Goal: Task Accomplishment & Management: Use online tool/utility

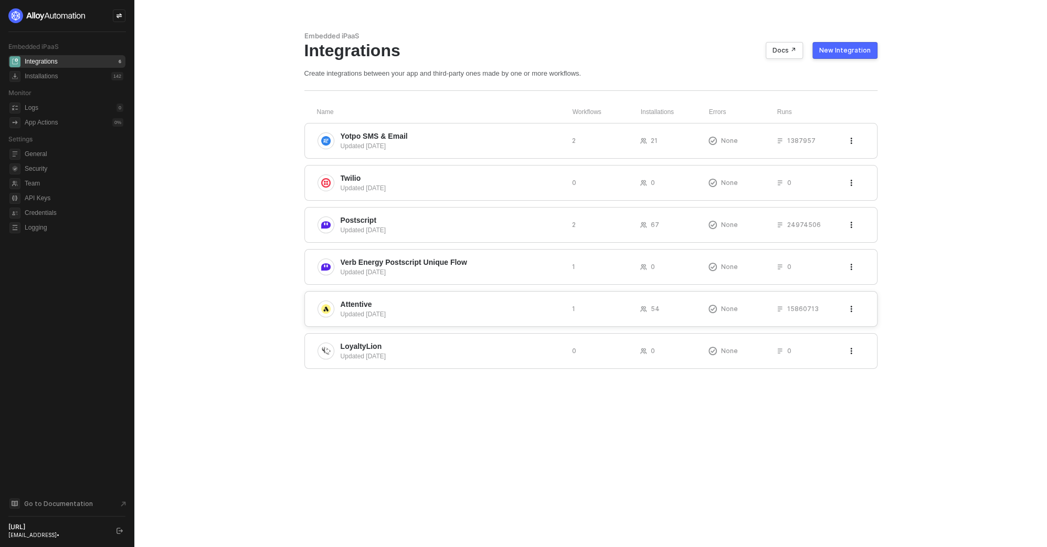
click at [385, 300] on span "Attentive" at bounding box center [452, 304] width 223 height 11
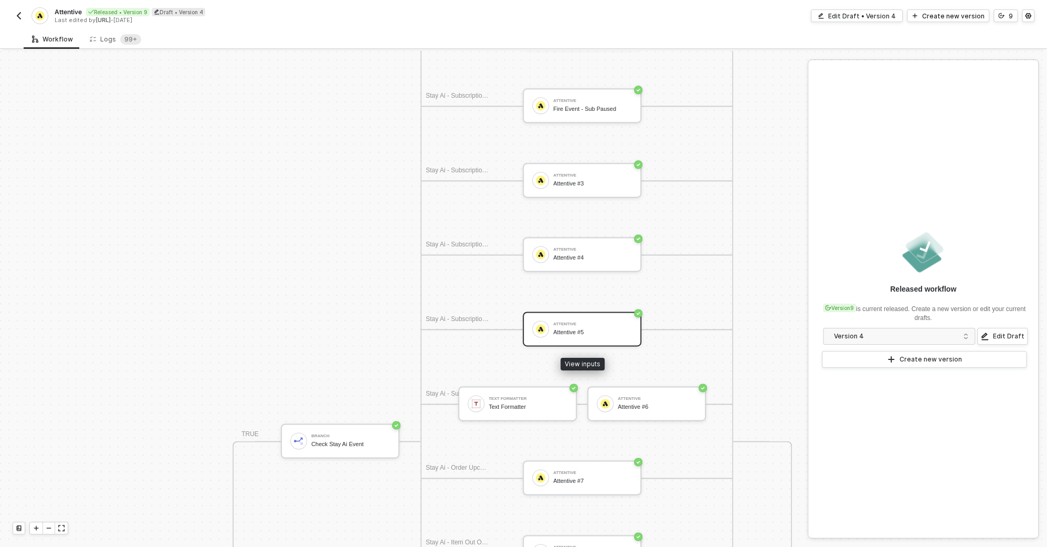
scroll to position [1070, 178]
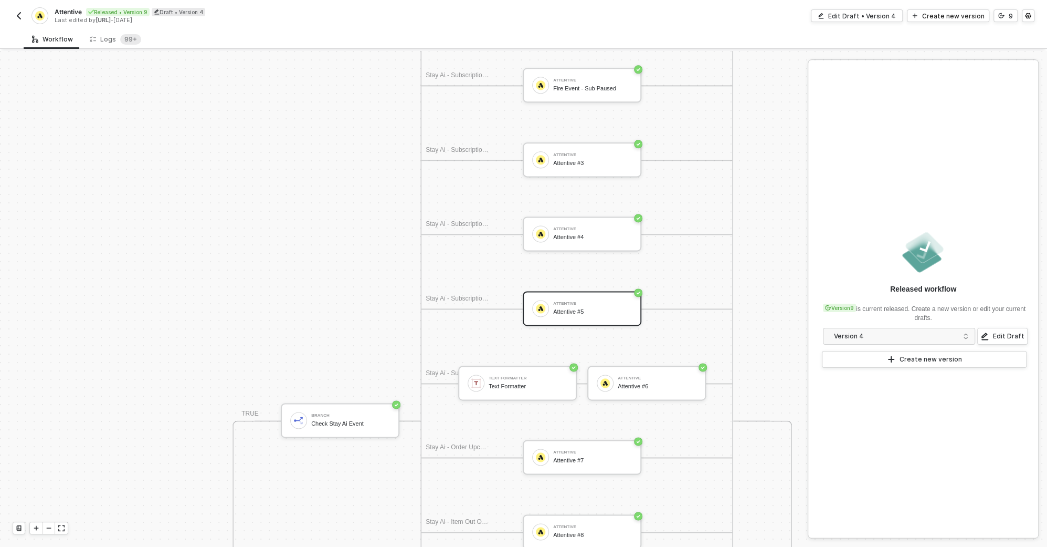
click at [562, 311] on div "Attentive #5" at bounding box center [592, 311] width 79 height 7
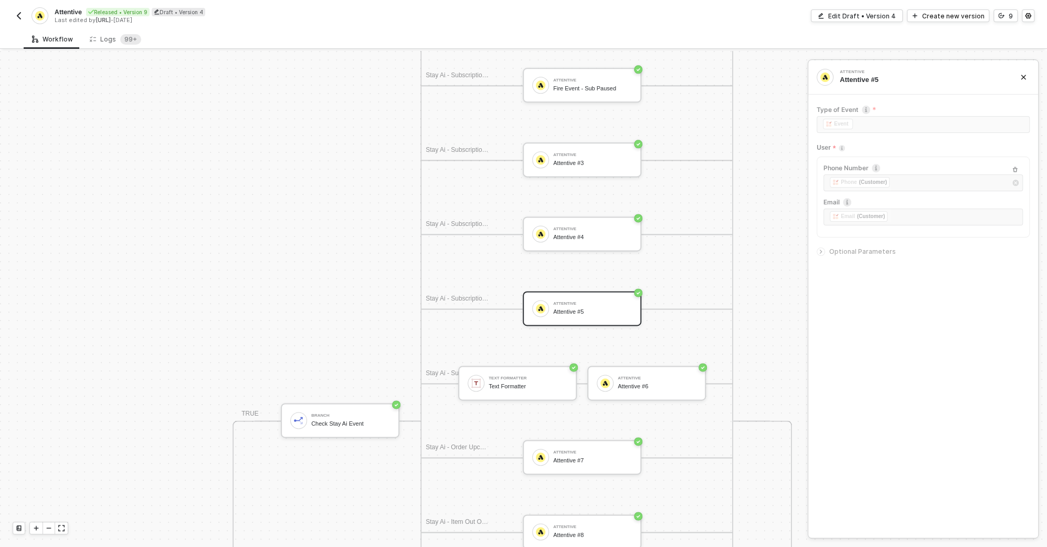
click at [846, 250] on span "Optional Parameters" at bounding box center [863, 251] width 67 height 8
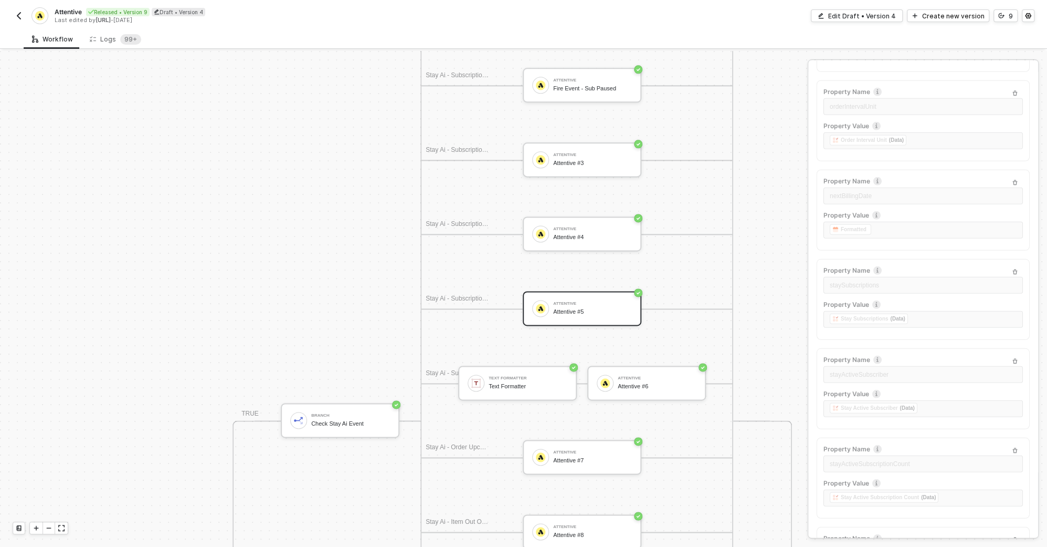
scroll to position [2923, 0]
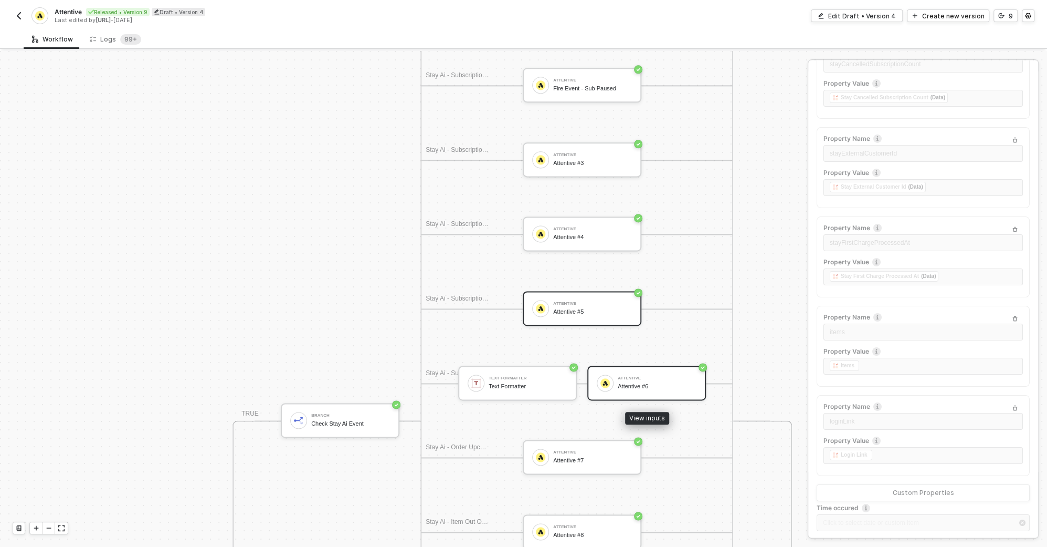
click at [620, 383] on div "Attentive #6" at bounding box center [657, 386] width 79 height 7
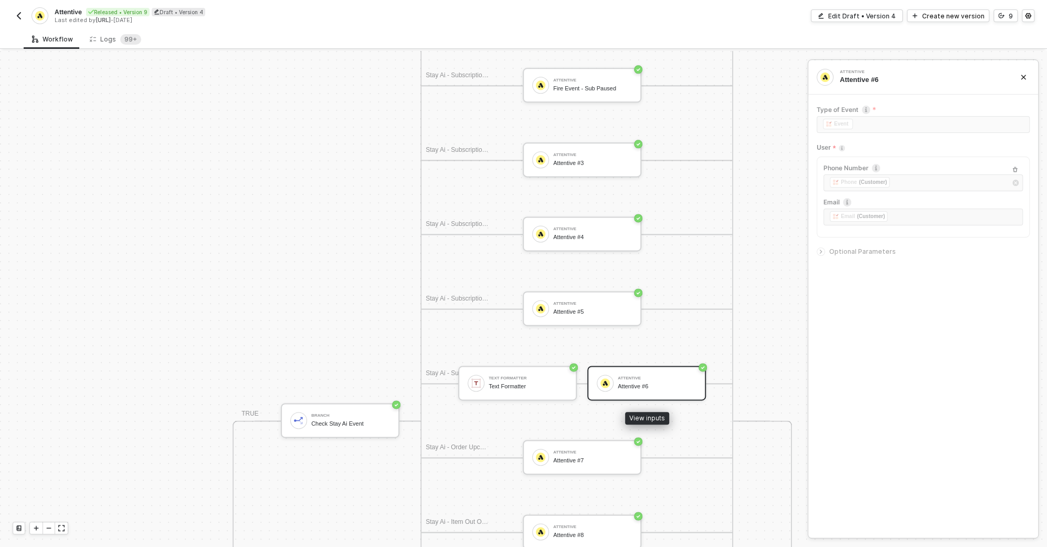
scroll to position [0, 0]
click at [872, 260] on div "Type of Event ﻿ ﻿ Event ﻿ User Phone Number ﻿ ﻿ Phone (Customer) ﻿ Email ﻿ ﻿ Em…" at bounding box center [923, 183] width 213 height 172
click at [872, 249] on span "Optional Parameters" at bounding box center [863, 251] width 67 height 8
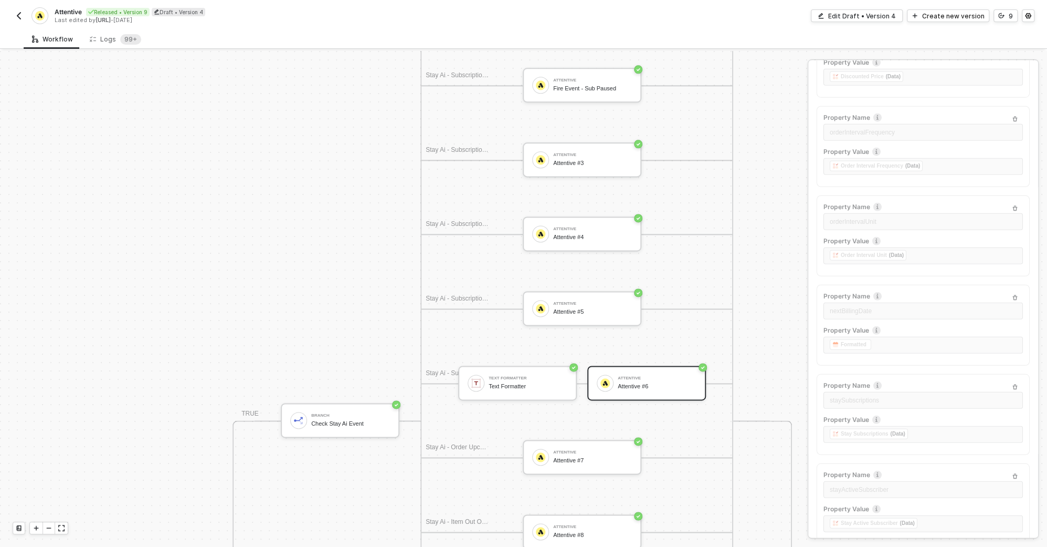
scroll to position [2923, 0]
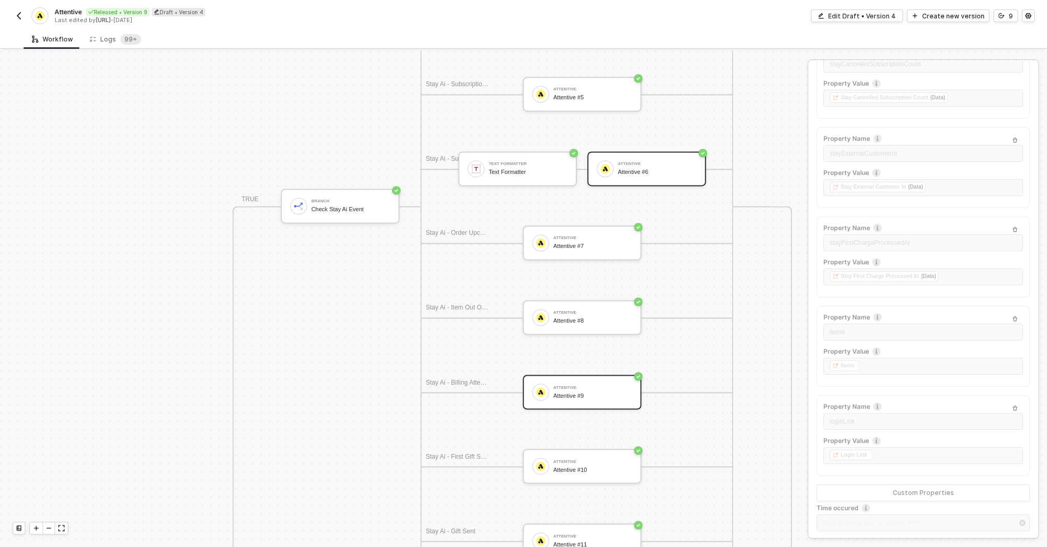
scroll to position [1295, 178]
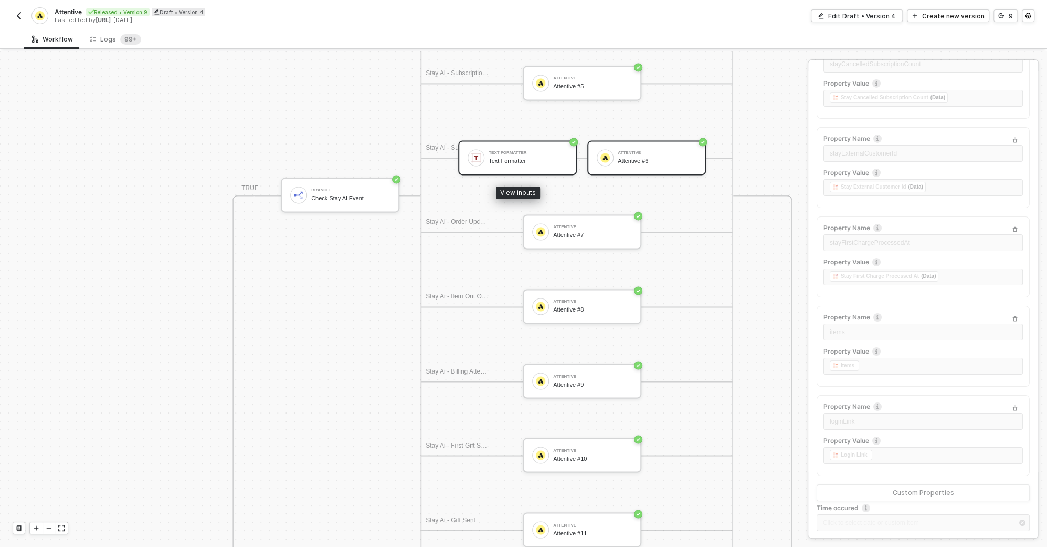
click at [495, 145] on div "Text Formatter Text Formatter" at bounding box center [517, 157] width 119 height 35
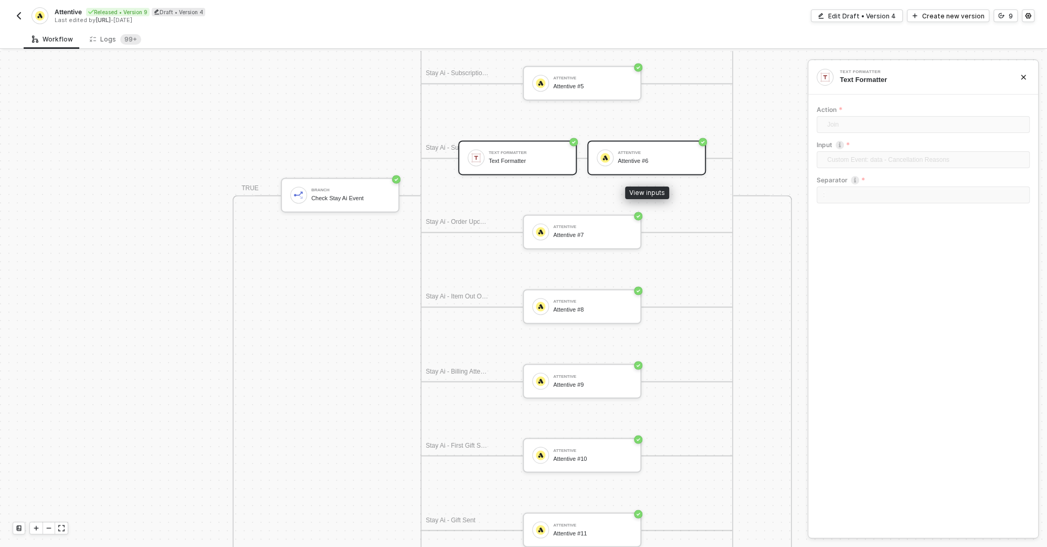
click at [646, 158] on div "Attentive #6" at bounding box center [657, 161] width 79 height 7
click at [836, 246] on div "Optional Parameters" at bounding box center [923, 252] width 213 height 12
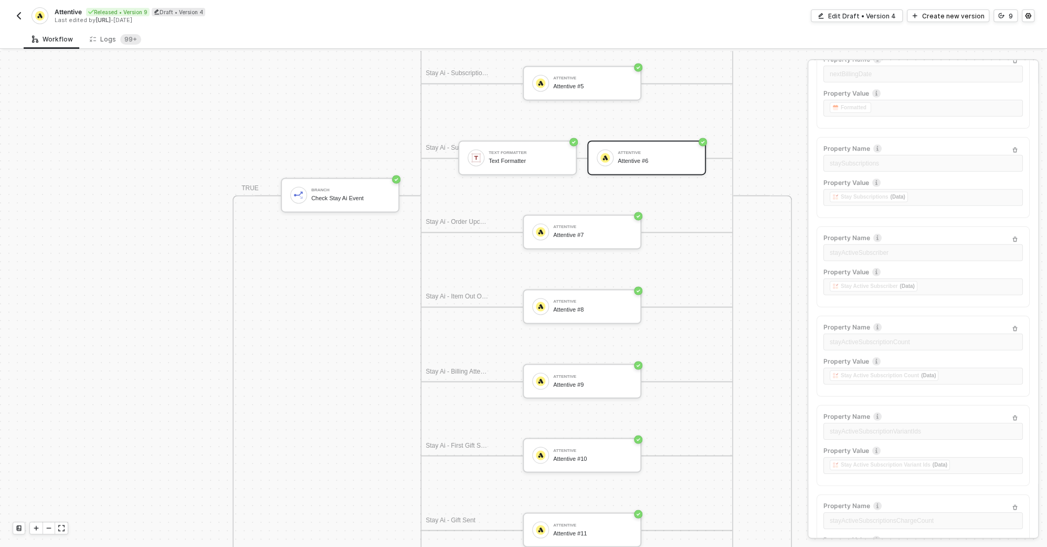
scroll to position [2923, 0]
click at [1005, 15] on button "9" at bounding box center [1006, 15] width 24 height 13
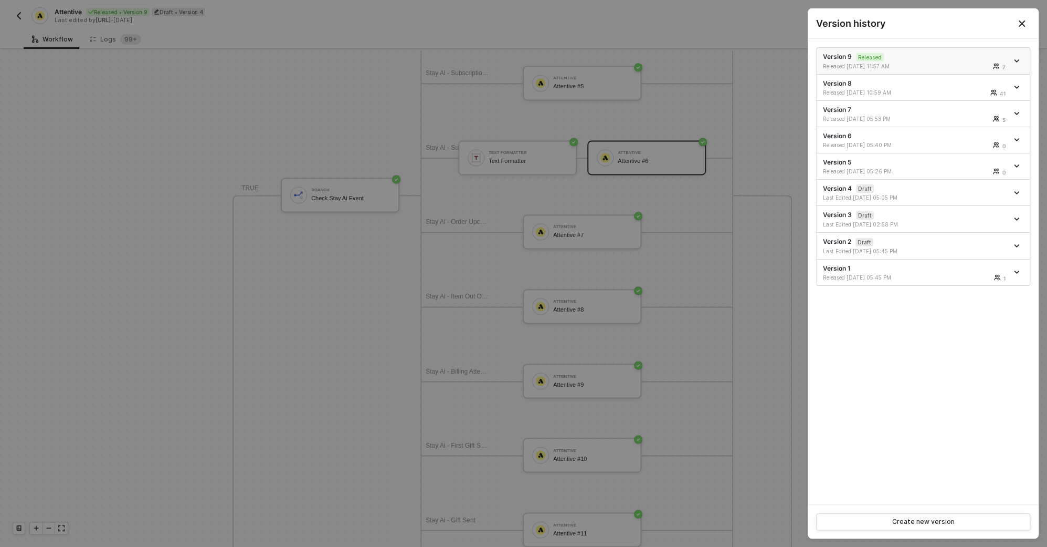
click at [922, 58] on div "Version 9 Released Released 09/29/2025 11:57 AM 7" at bounding box center [915, 61] width 185 height 18
click at [1018, 62] on icon "icon-arrow-down" at bounding box center [1016, 60] width 5 height 5
click at [1002, 76] on div "Make a copy" at bounding box center [980, 78] width 65 height 10
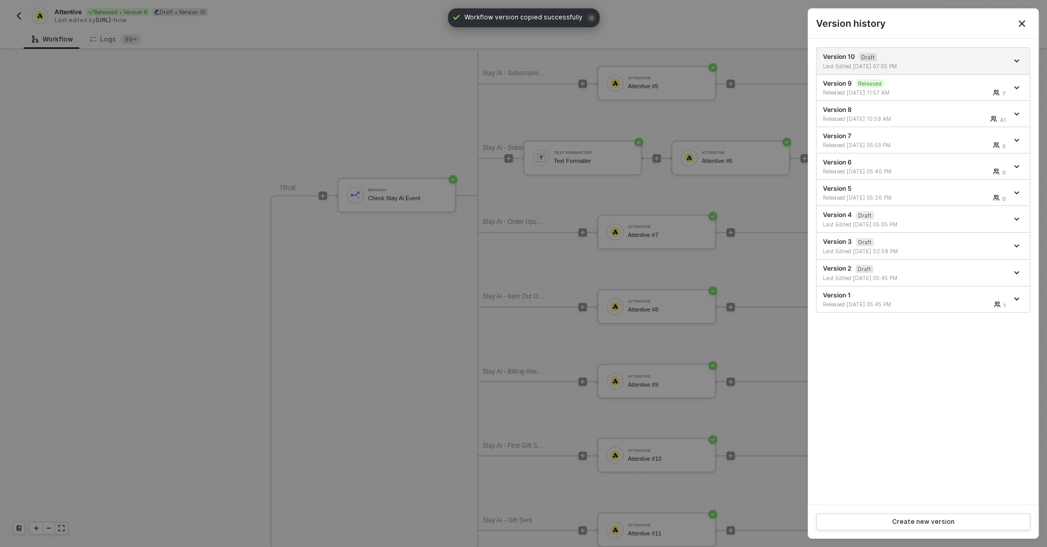
click at [1018, 21] on icon "Close" at bounding box center [1022, 23] width 8 height 8
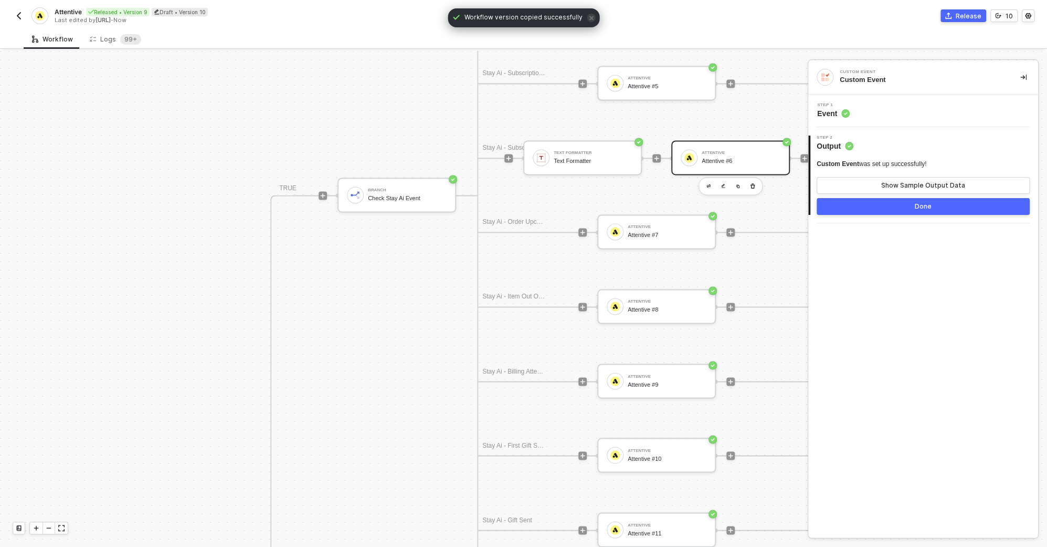
click at [729, 161] on div "Attentive #6" at bounding box center [741, 161] width 79 height 7
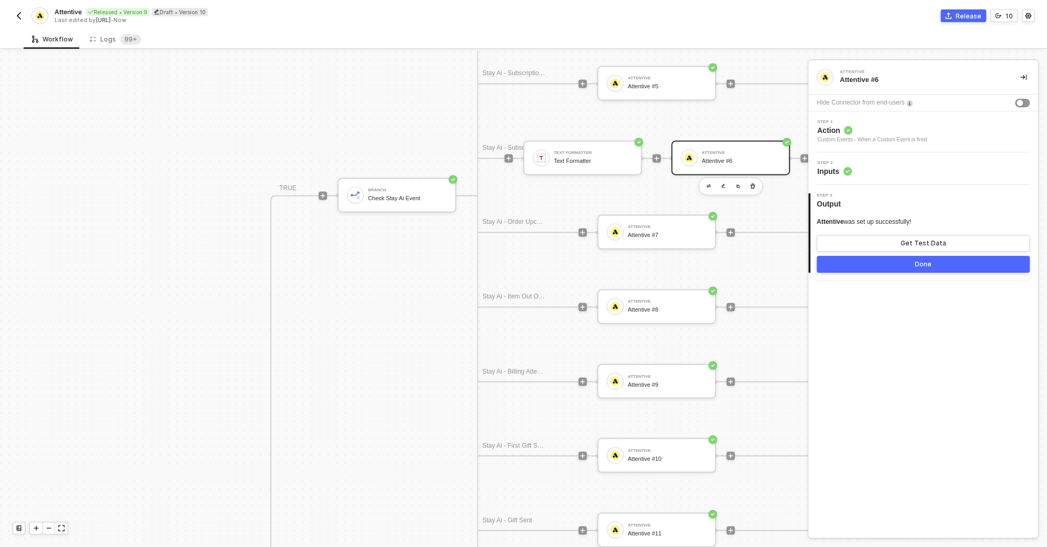
click at [880, 167] on div "Step 2 Inputs" at bounding box center [924, 169] width 227 height 16
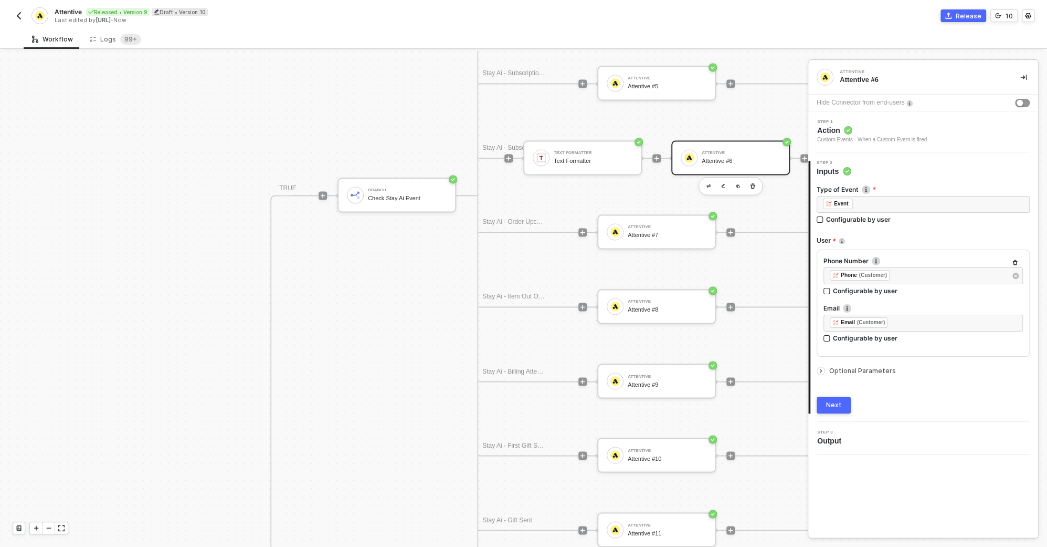
click at [818, 369] on icon "icon-arrow-right-small" at bounding box center [821, 371] width 6 height 6
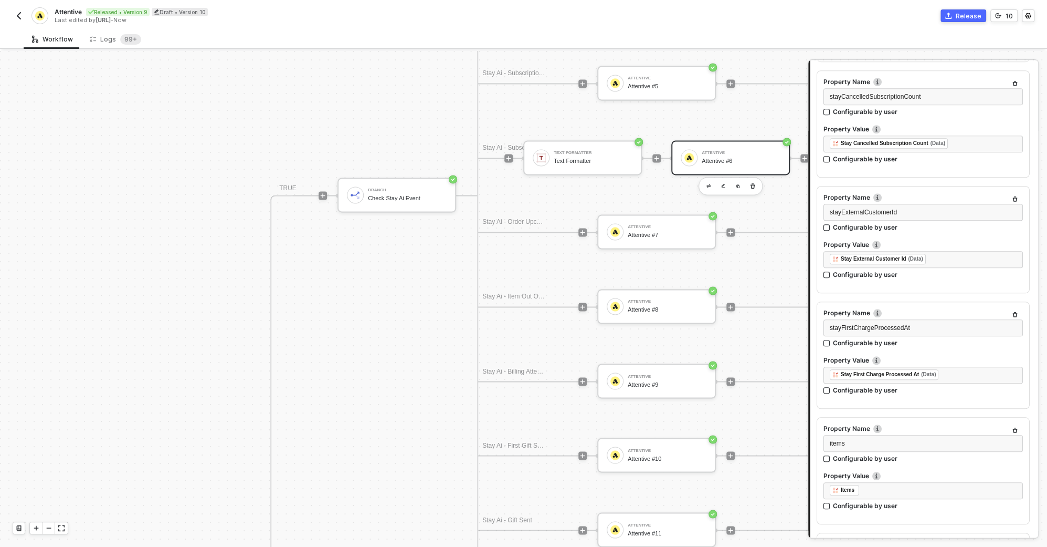
scroll to position [4038, 0]
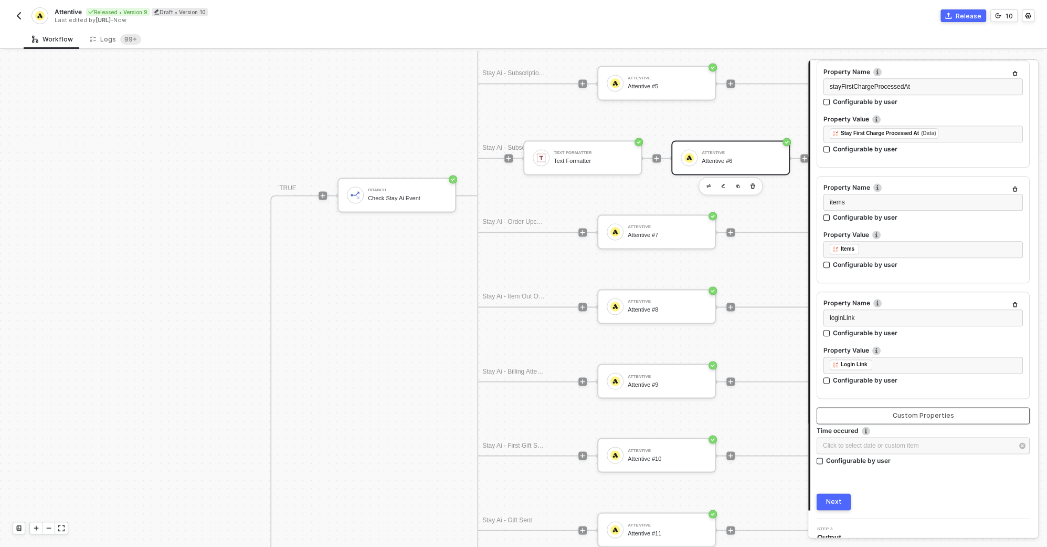
click at [903, 411] on div "Custom Properties" at bounding box center [923, 415] width 61 height 8
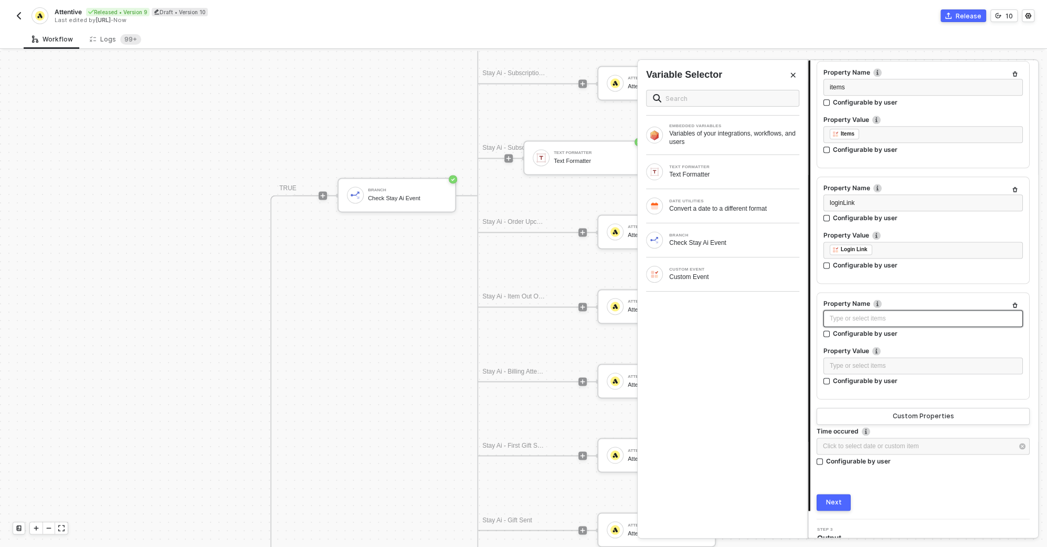
click at [875, 313] on div "Type or select items ﻿" at bounding box center [923, 318] width 187 height 10
click at [709, 174] on div "Text Formatter" at bounding box center [734, 174] width 130 height 8
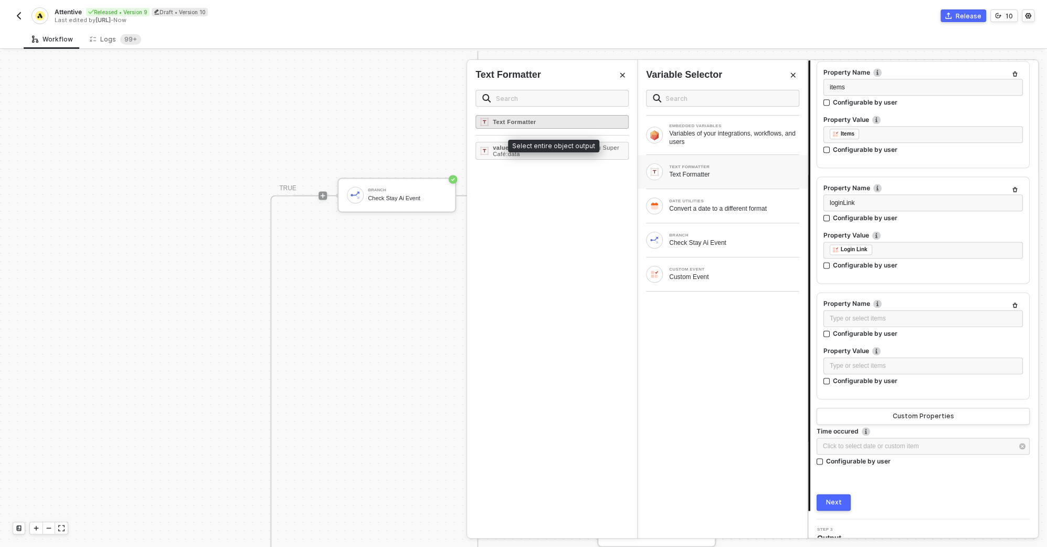
click at [609, 121] on div "Text Formatter" at bounding box center [552, 122] width 153 height 14
click at [694, 280] on div "CUSTOM EVENT Custom Event" at bounding box center [722, 274] width 153 height 17
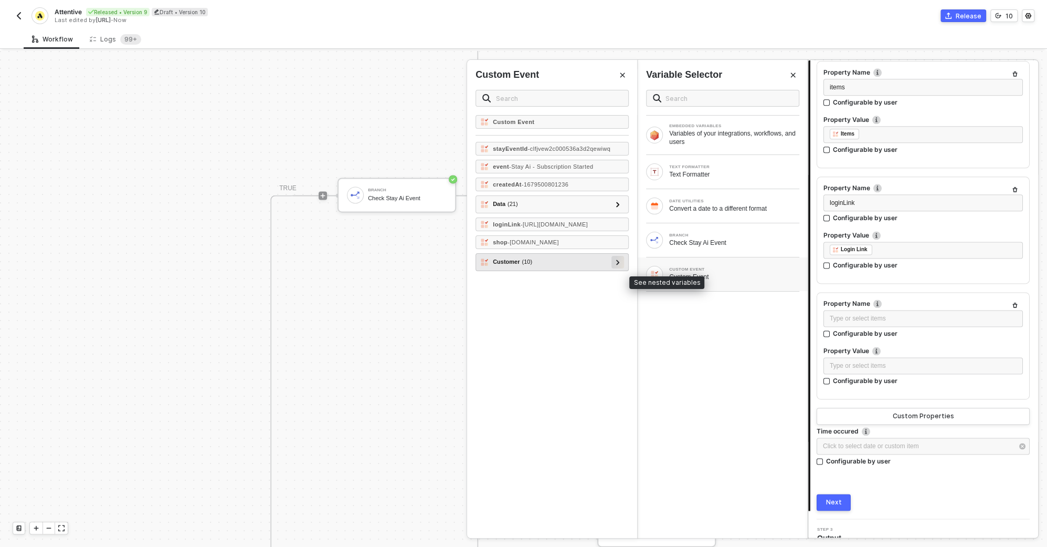
click at [618, 265] on icon at bounding box center [617, 261] width 3 height 5
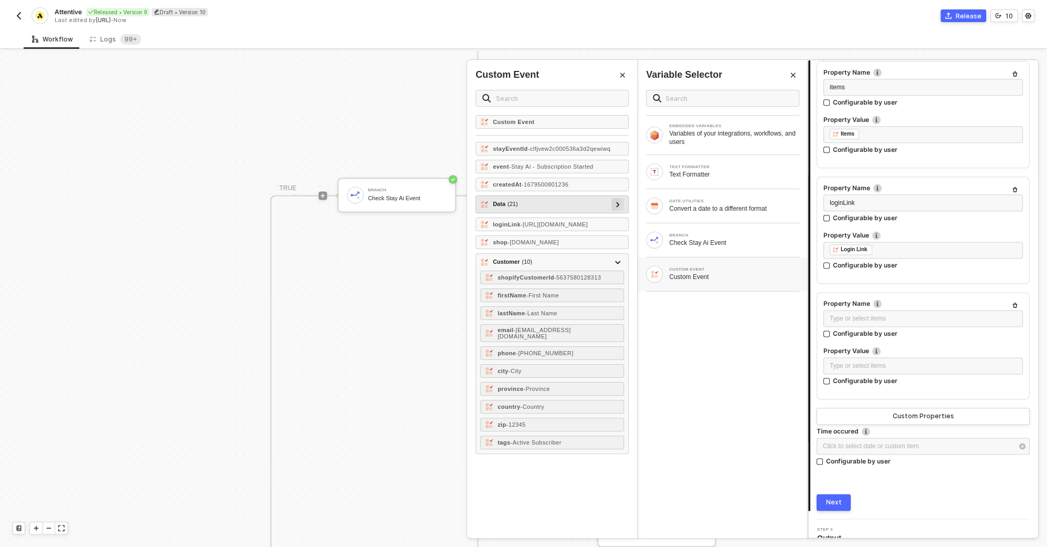
click at [613, 210] on div at bounding box center [618, 204] width 13 height 13
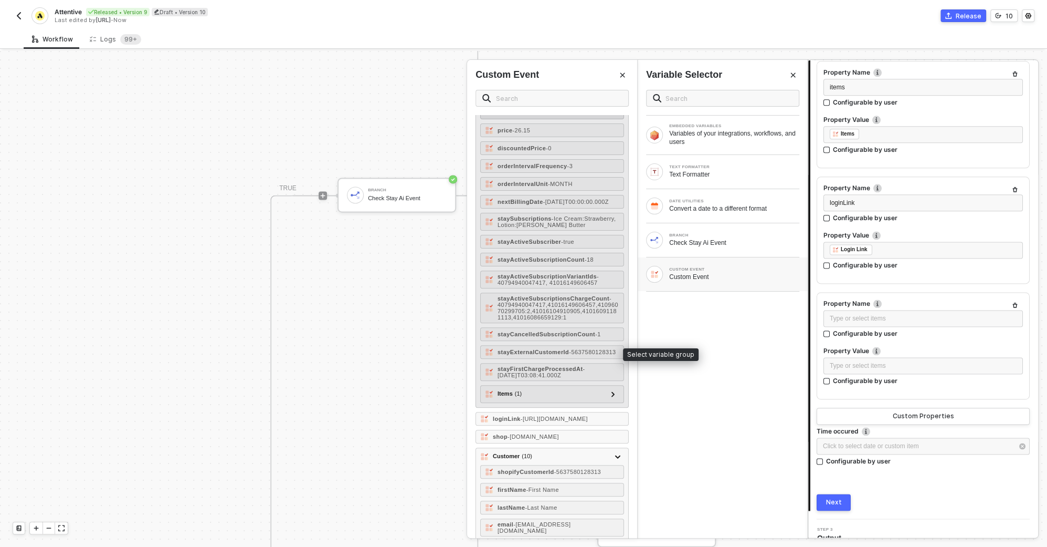
scroll to position [377, 0]
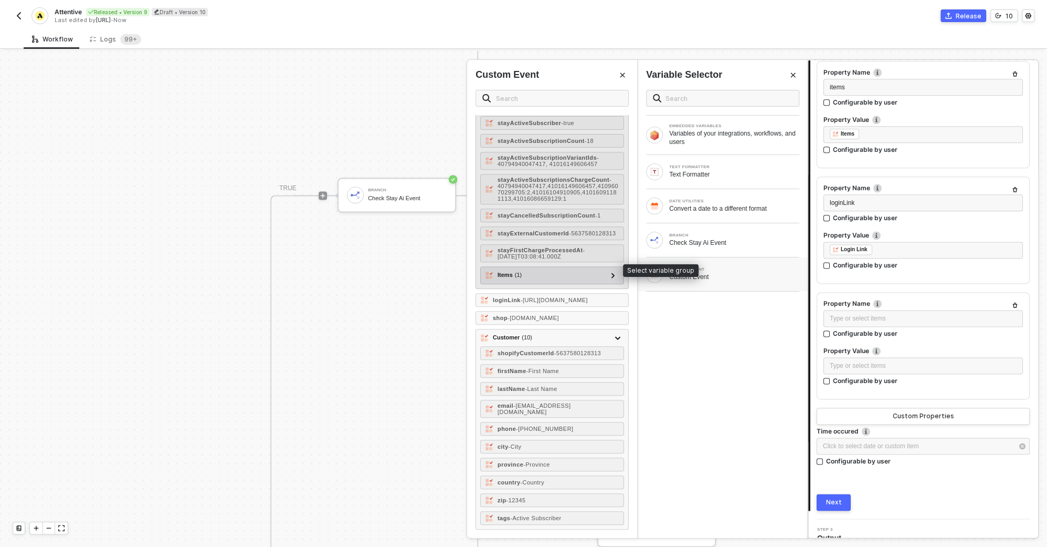
click at [597, 269] on div "Items ( 1 )" at bounding box center [546, 275] width 122 height 13
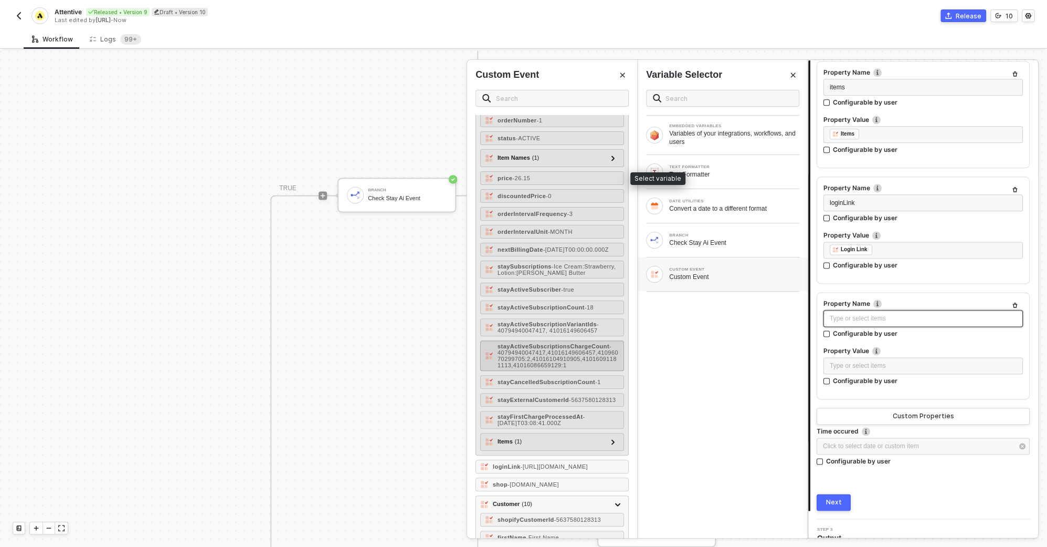
scroll to position [0, 0]
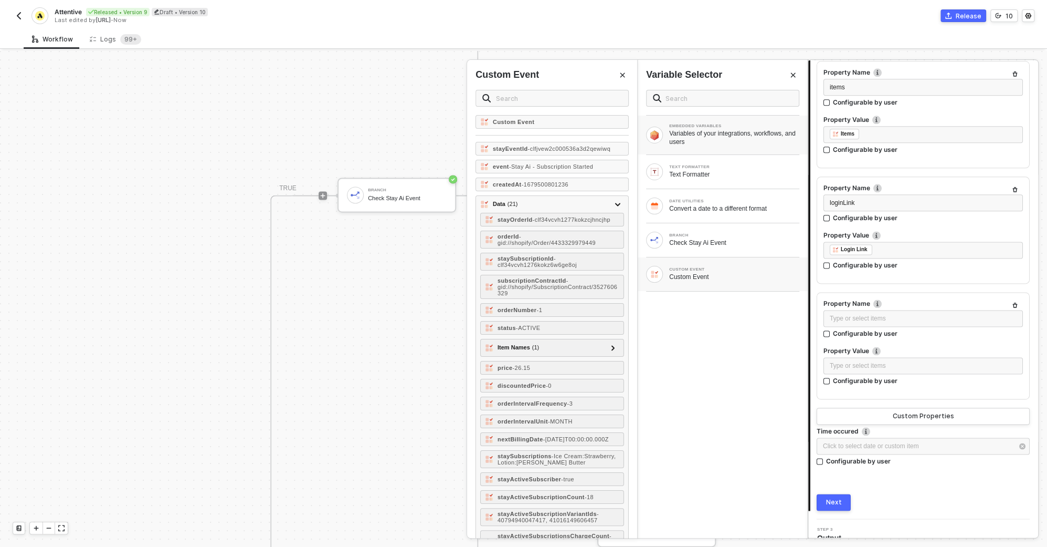
click at [716, 138] on div "Variables of your integrations, workflows, and users" at bounding box center [734, 137] width 130 height 17
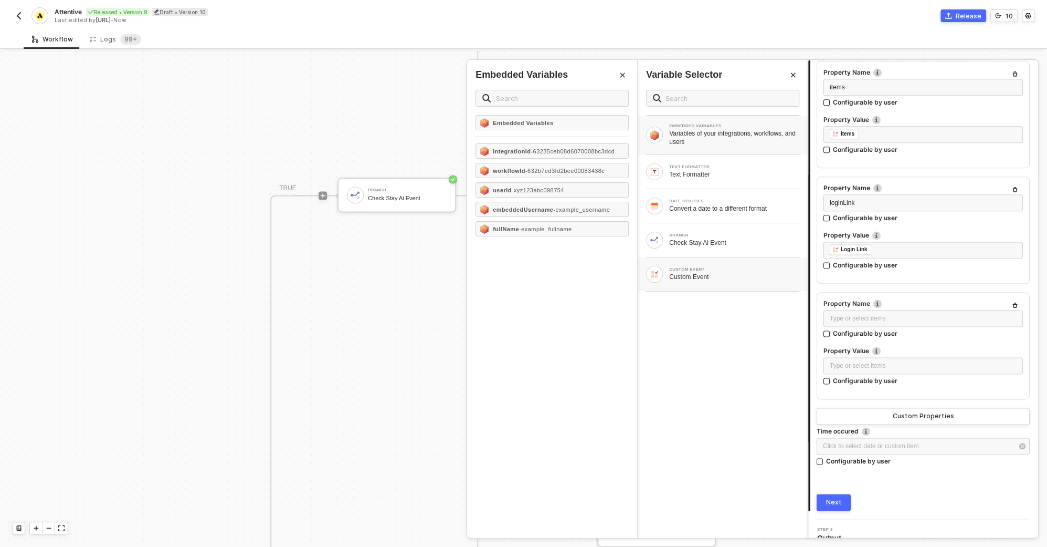
click at [698, 263] on div "CUSTOM EVENT Custom Event" at bounding box center [723, 274] width 170 height 34
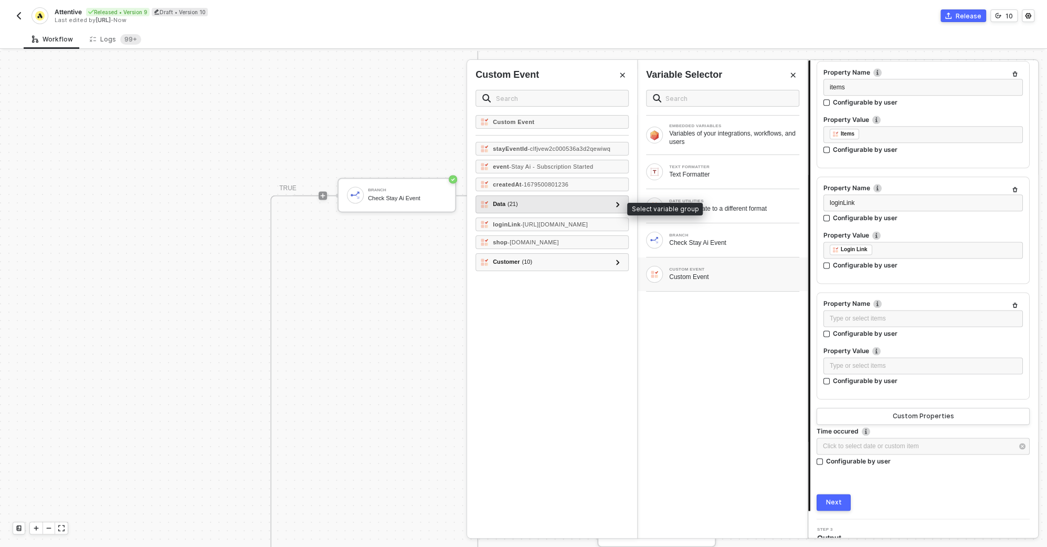
click at [607, 202] on div "Data ( 21 )" at bounding box center [545, 204] width 131 height 13
click at [621, 205] on div at bounding box center [617, 204] width 5 height 12
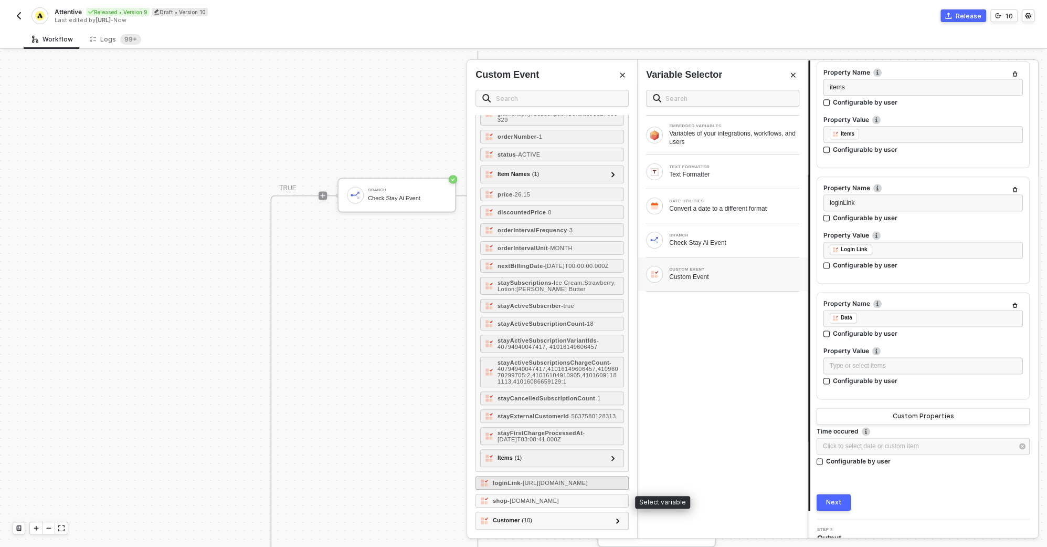
scroll to position [202, 0]
click at [616, 518] on div at bounding box center [617, 520] width 5 height 12
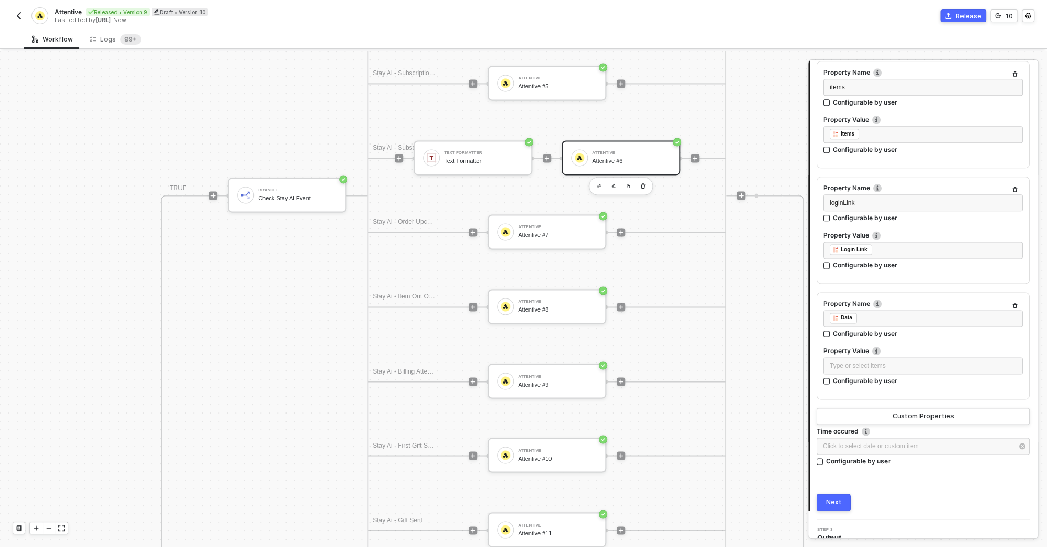
scroll to position [1295, 369]
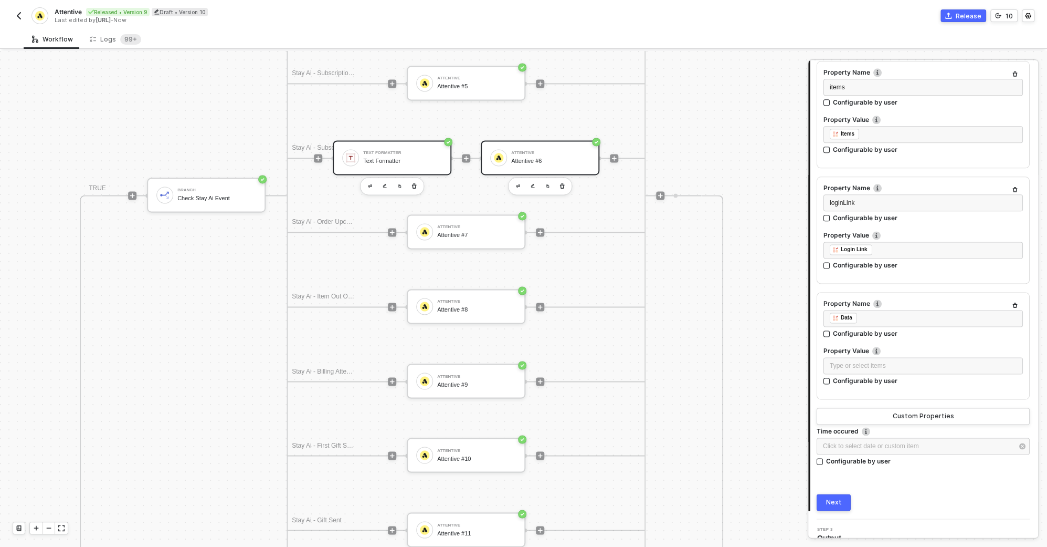
click at [414, 161] on div "Text Formatter" at bounding box center [402, 161] width 79 height 7
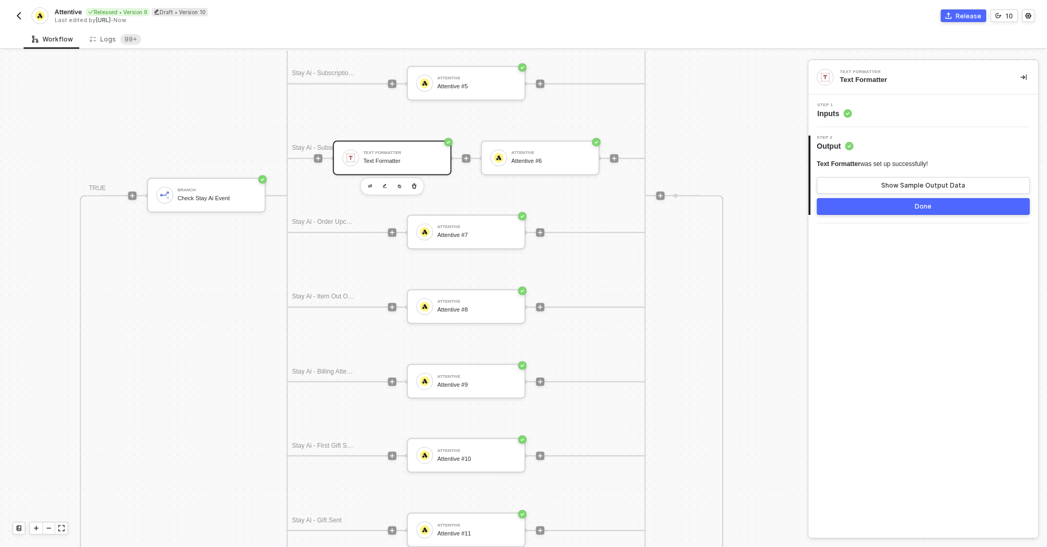
click at [891, 144] on div "Step 2 Output" at bounding box center [925, 143] width 228 height 16
click at [543, 161] on div "Attentive #6" at bounding box center [550, 161] width 79 height 7
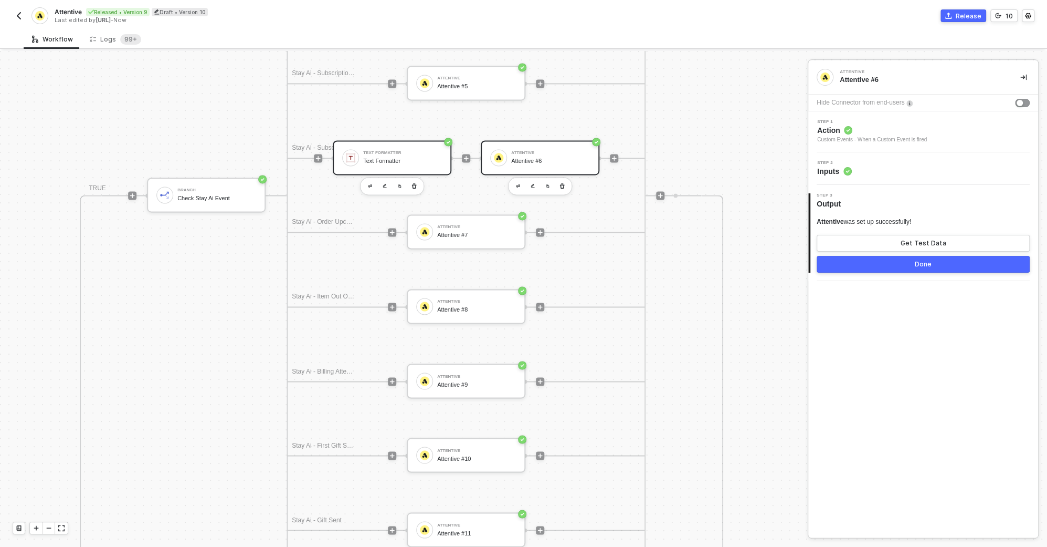
click at [422, 158] on div "Text Formatter" at bounding box center [402, 161] width 79 height 7
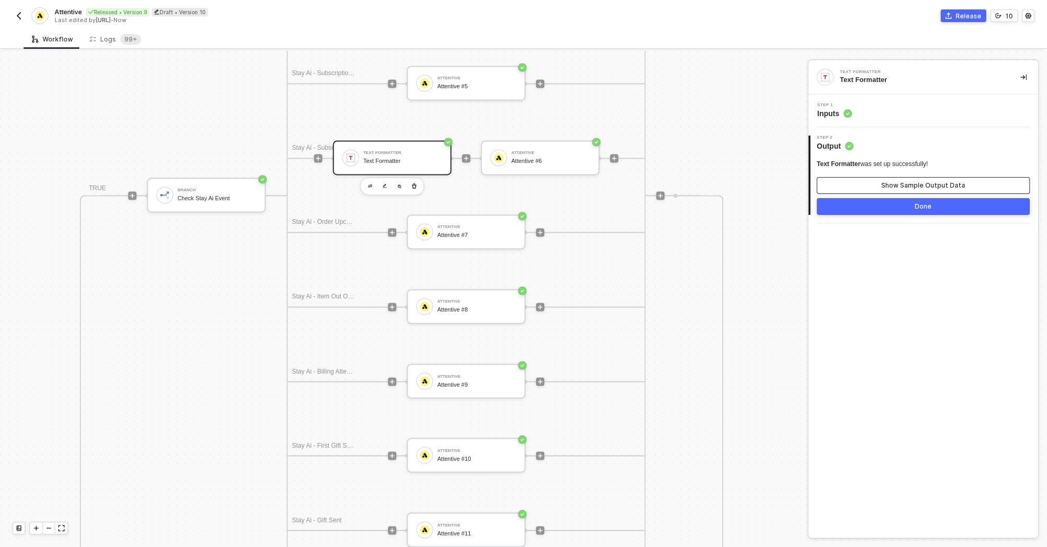
click at [978, 180] on button "Show Sample Output Data" at bounding box center [923, 185] width 213 height 17
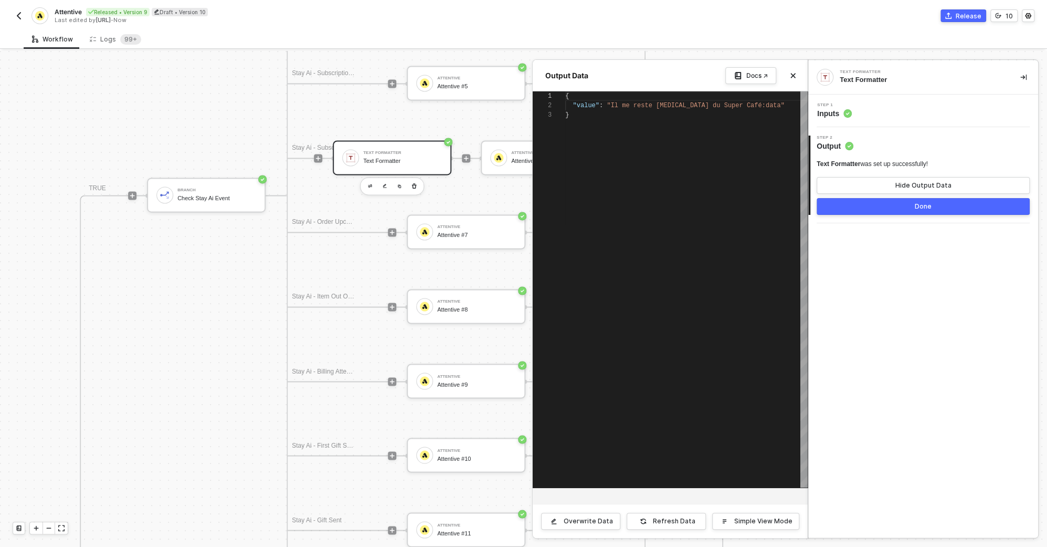
scroll to position [19, 0]
click at [687, 107] on span ""Il me reste encore du Super Café:data"" at bounding box center [695, 105] width 177 height 7
click at [713, 107] on span "du" at bounding box center [716, 105] width 7 height 7
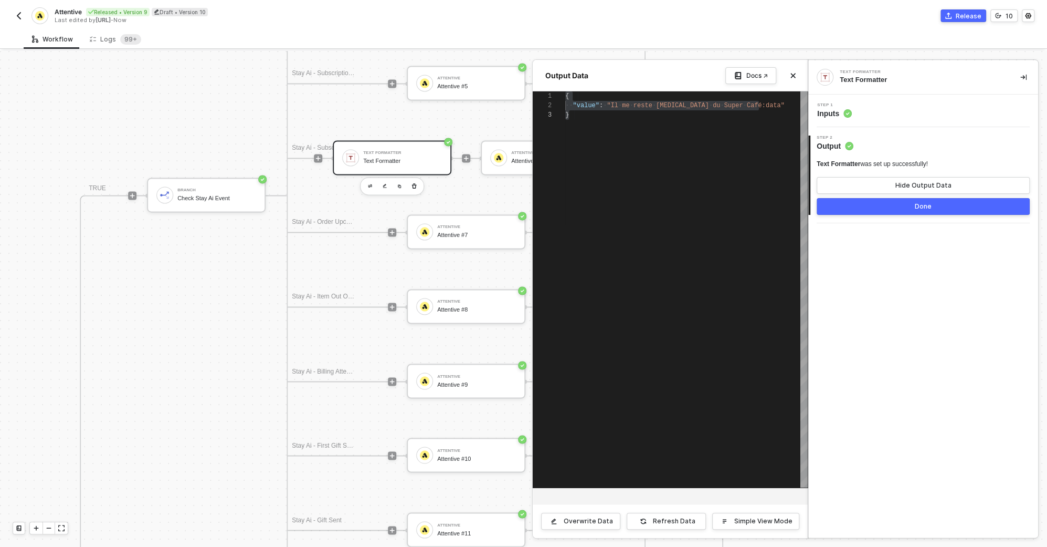
click at [514, 150] on div at bounding box center [523, 299] width 1047 height 496
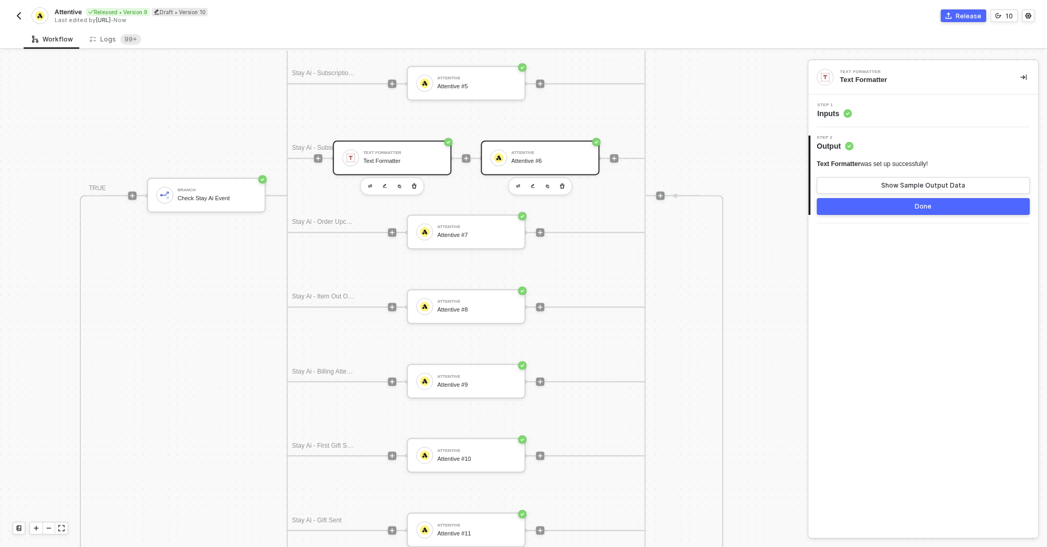
click at [521, 161] on div "Attentive #6" at bounding box center [550, 161] width 79 height 7
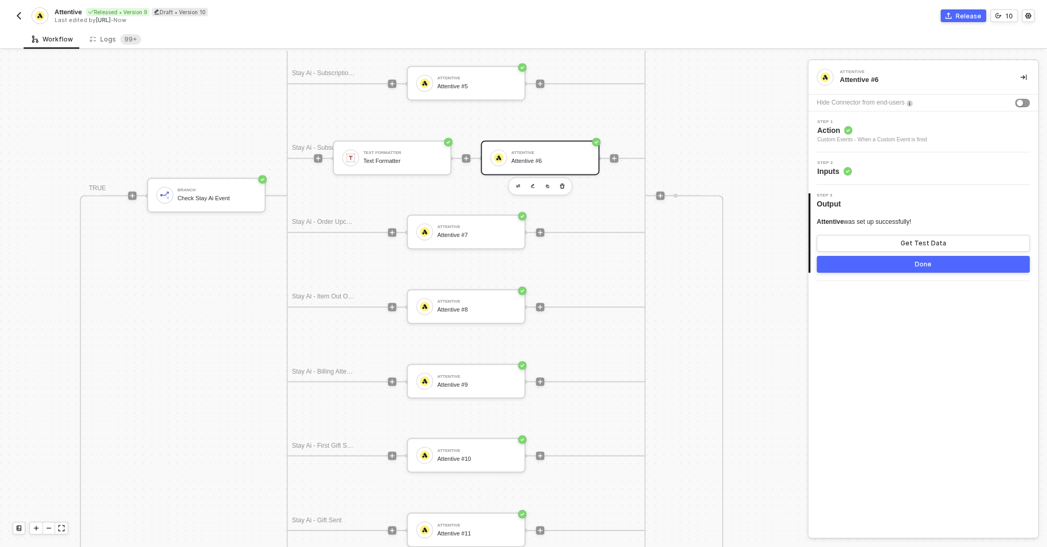
click at [884, 163] on div "Step 2 Inputs" at bounding box center [924, 169] width 227 height 16
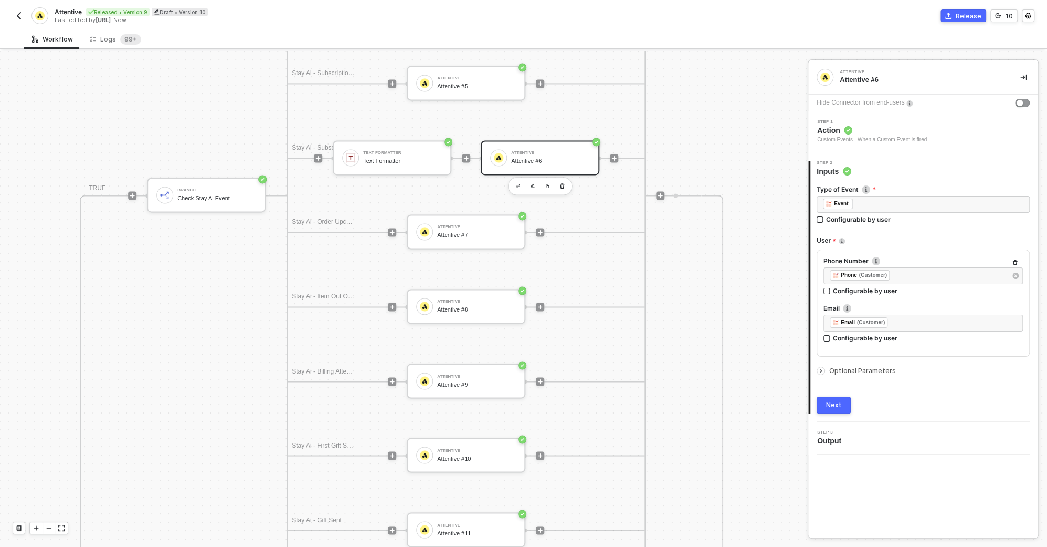
click at [824, 368] on div at bounding box center [821, 370] width 8 height 8
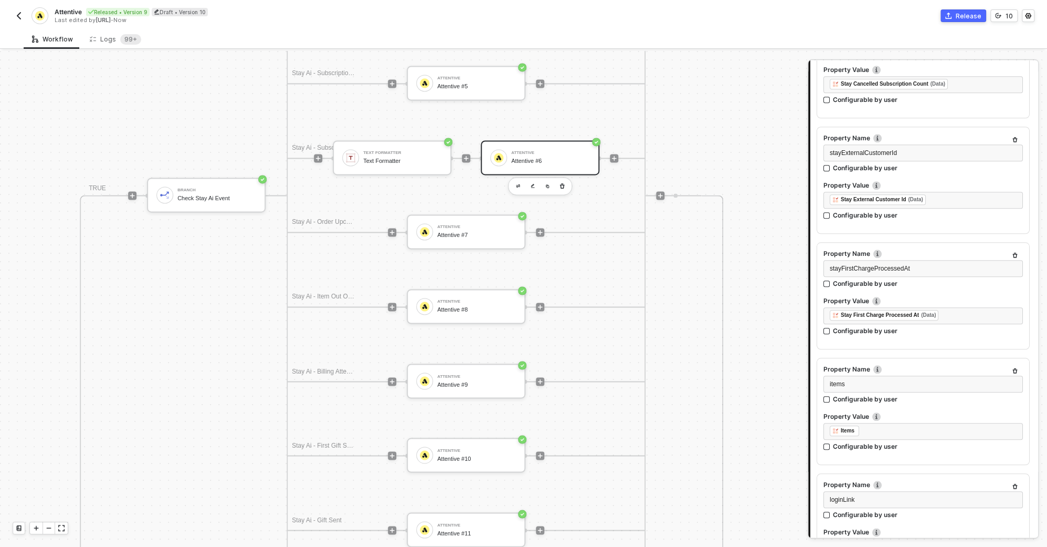
scroll to position [4153, 0]
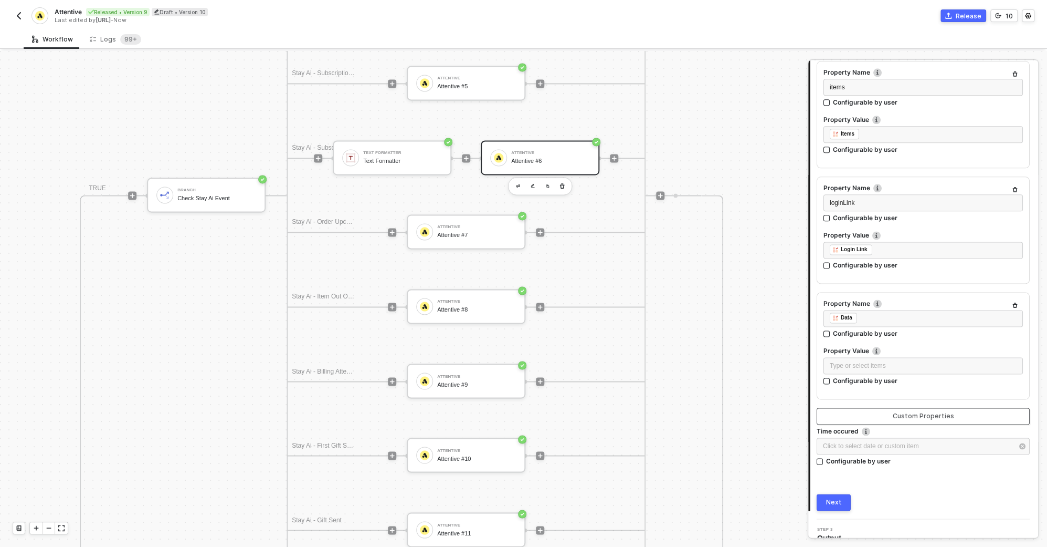
click at [882, 407] on button "Custom Properties" at bounding box center [923, 415] width 213 height 17
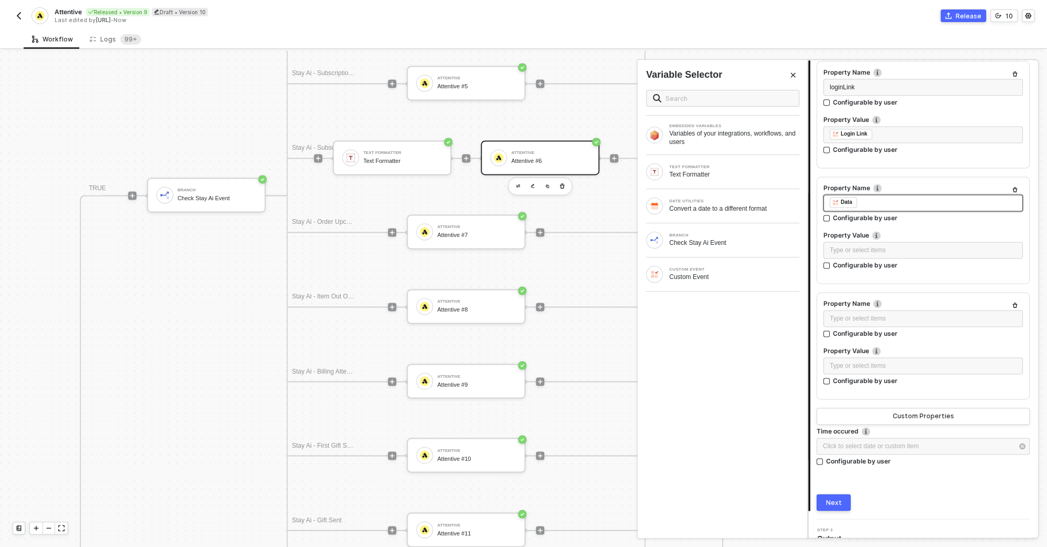
click at [866, 197] on div "﻿ ﻿ Data ﻿" at bounding box center [923, 203] width 187 height 12
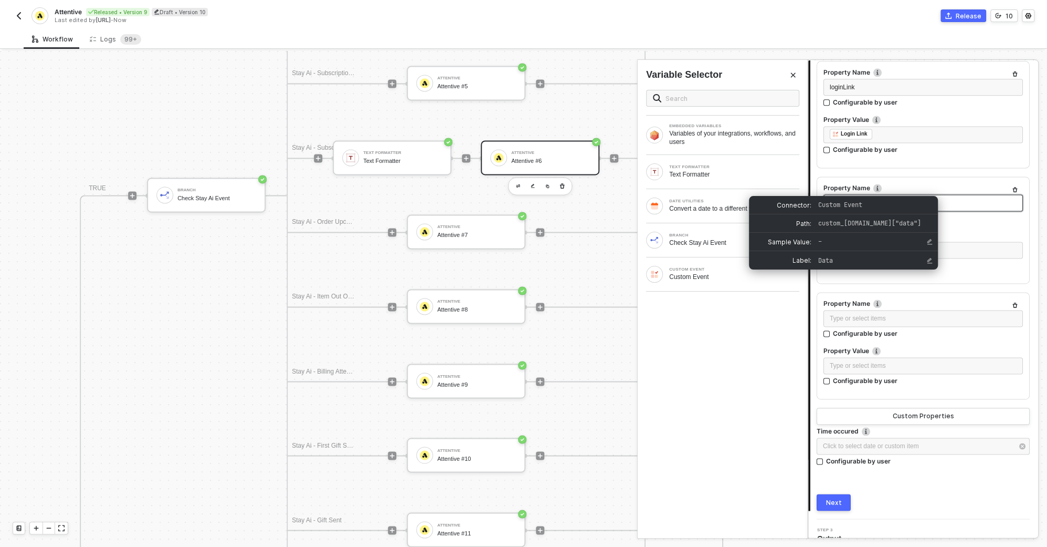
click at [840, 197] on div "Data" at bounding box center [843, 202] width 27 height 11
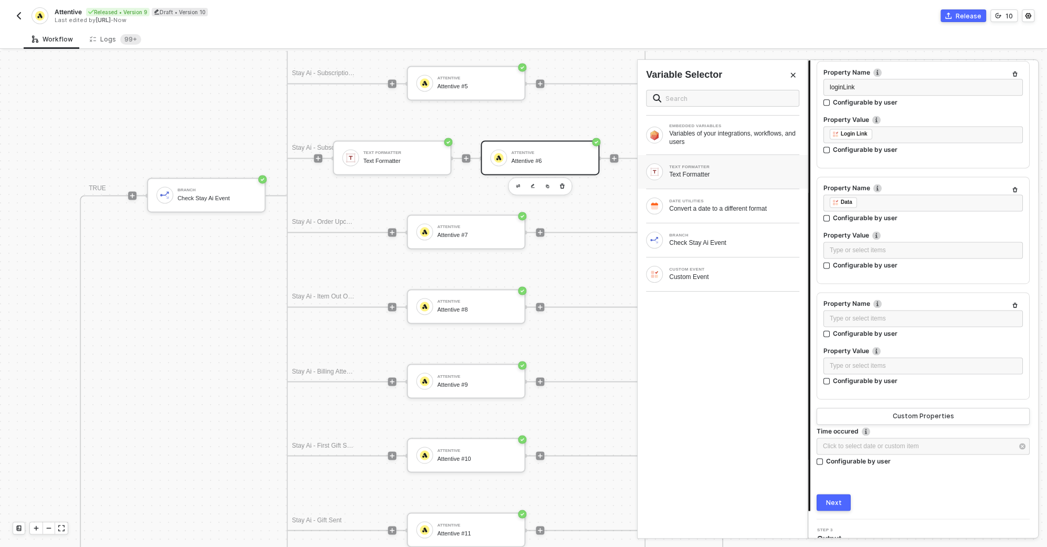
click at [745, 171] on div "Text Formatter" at bounding box center [734, 174] width 130 height 8
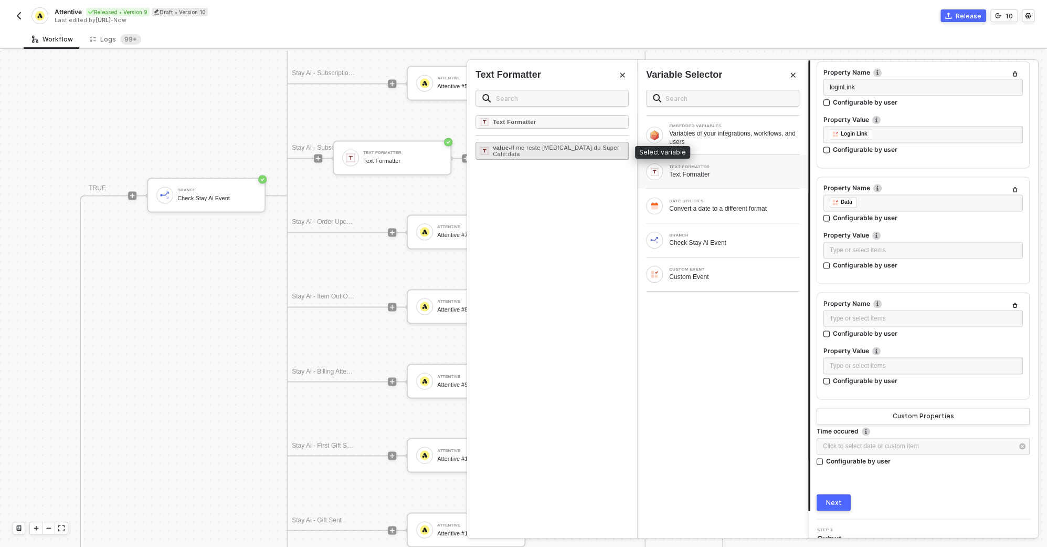
click at [603, 145] on div "value - Il me reste encore du Super Café:data" at bounding box center [558, 150] width 131 height 13
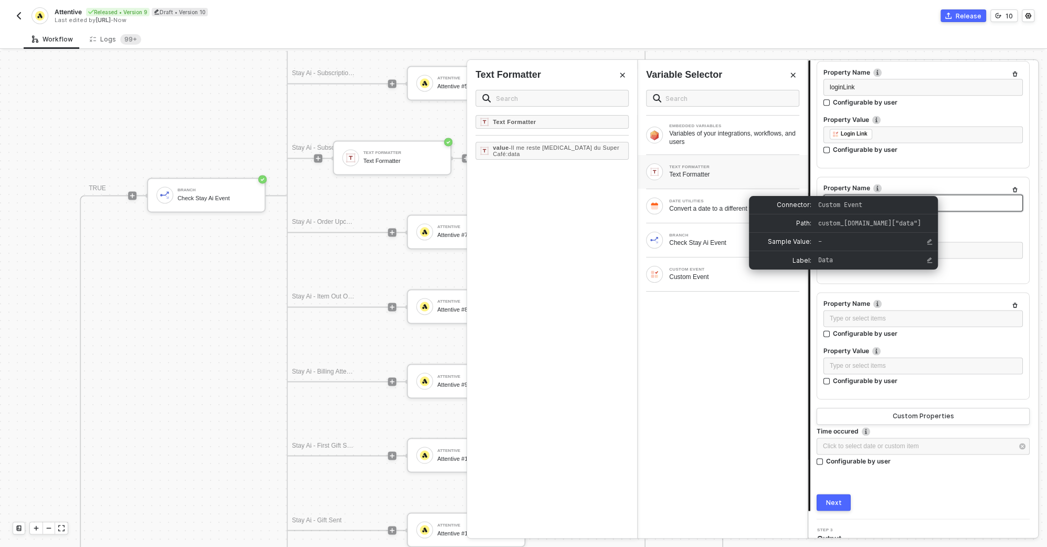
click at [848, 197] on div "Data" at bounding box center [847, 201] width 12 height 9
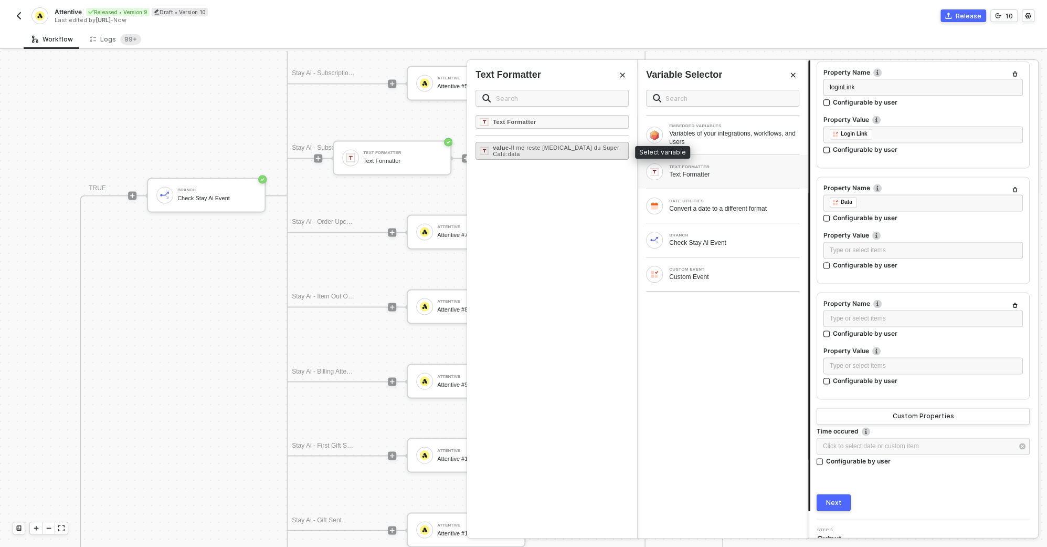
click at [557, 152] on div "value - Il me reste encore du Super Café:data" at bounding box center [558, 150] width 131 height 13
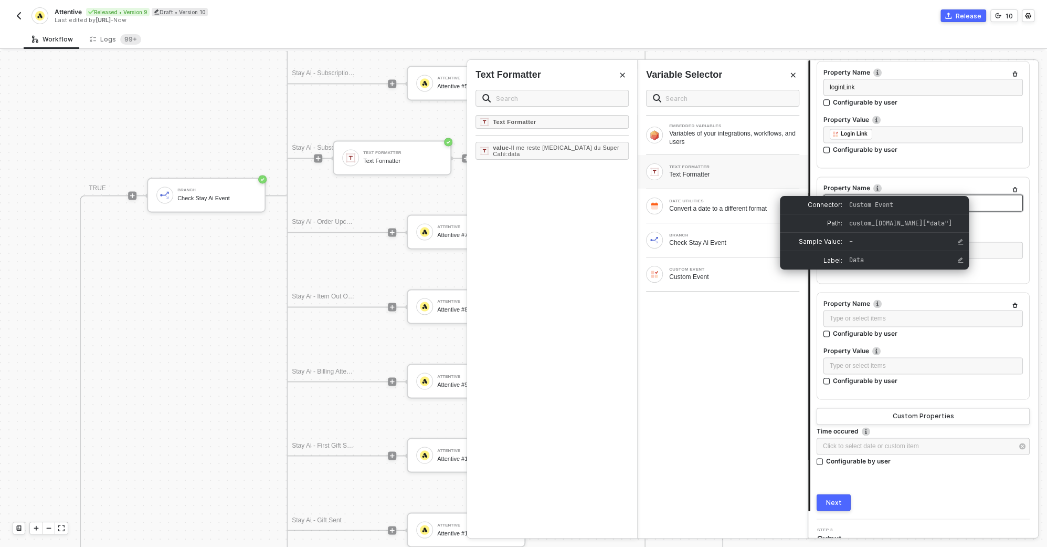
drag, startPoint x: 895, startPoint y: 191, endPoint x: 877, endPoint y: 192, distance: 17.9
click at [877, 197] on div "﻿ ﻿ Value ﻿ ﻿ Data ﻿" at bounding box center [923, 203] width 187 height 12
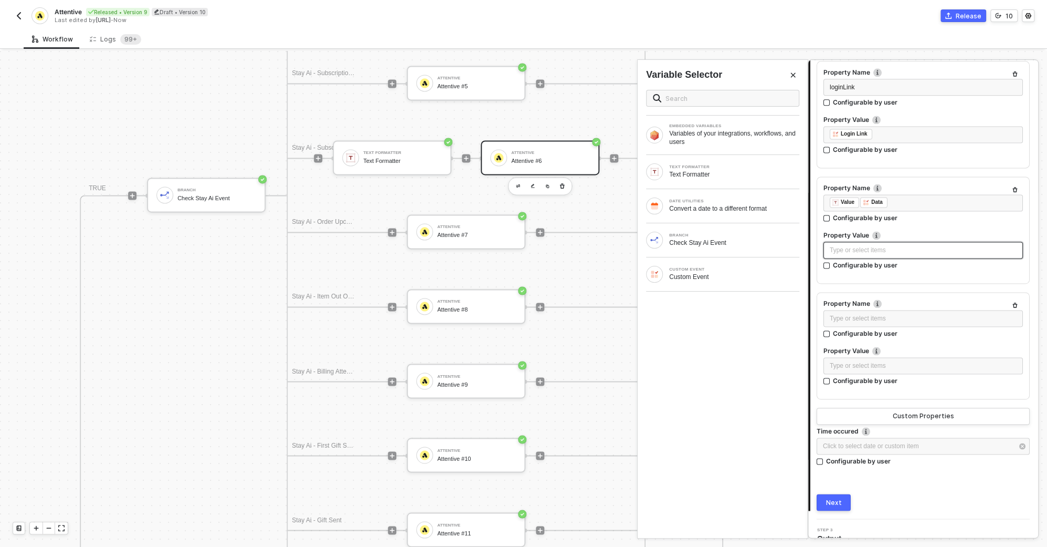
click at [968, 243] on div "Type or select items ﻿" at bounding box center [924, 250] width 200 height 17
click at [695, 162] on div "TEXT FORMATTER Text Formatter" at bounding box center [723, 172] width 170 height 34
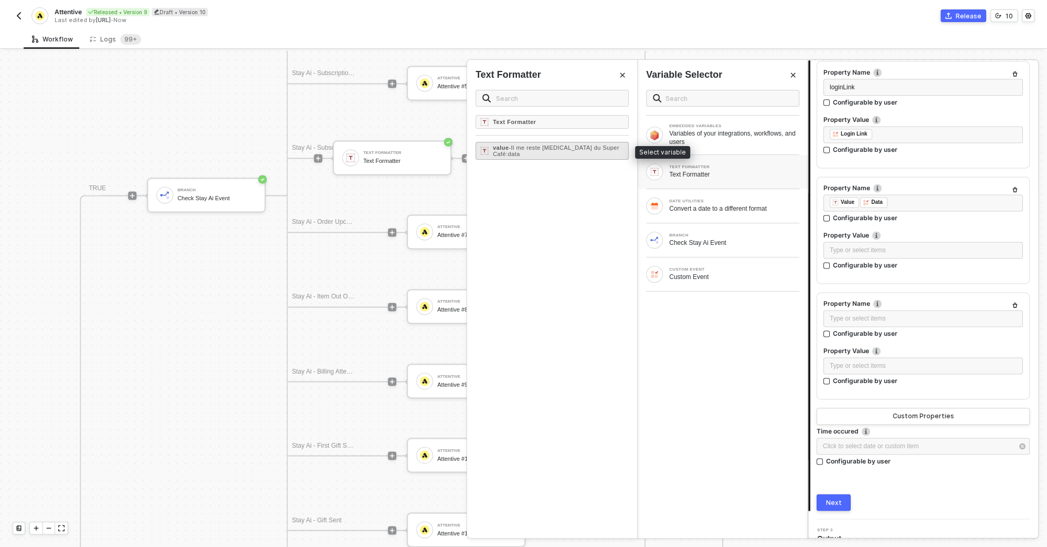
click at [579, 144] on span "- Il me reste encore du Super Café:data" at bounding box center [556, 150] width 127 height 13
click at [910, 197] on div "﻿ ﻿ Value ﻿ ﻿ Data ﻿" at bounding box center [923, 203] width 187 height 12
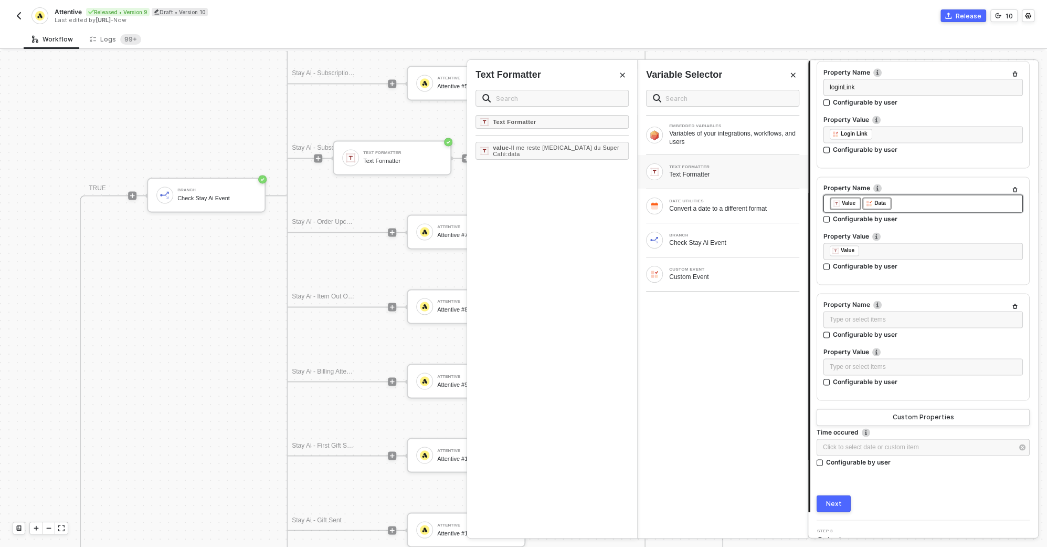
drag, startPoint x: 919, startPoint y: 189, endPoint x: 801, endPoint y: 187, distance: 117.6
click at [808, 187] on div "Attentive Attentive #6 Hide Connector from end-users Step 1 Action Custom Event…" at bounding box center [927, 299] width 239 height 496
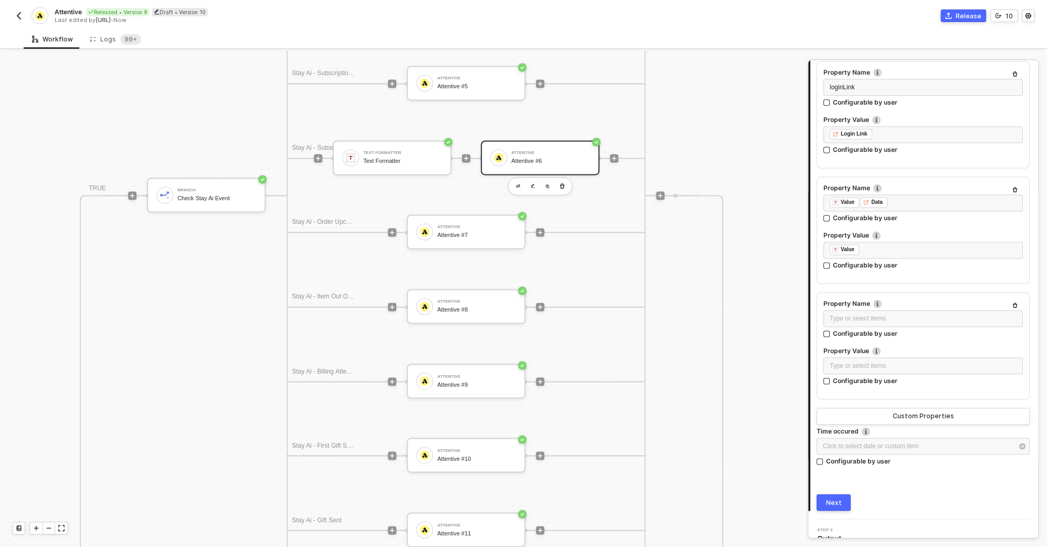
click at [915, 198] on div "﻿ ﻿ Value ﻿ ﻿ Data ﻿" at bounding box center [924, 203] width 200 height 19
click at [915, 197] on div "﻿ ﻿ Value ﻿ ﻿ Data ﻿" at bounding box center [923, 203] width 187 height 12
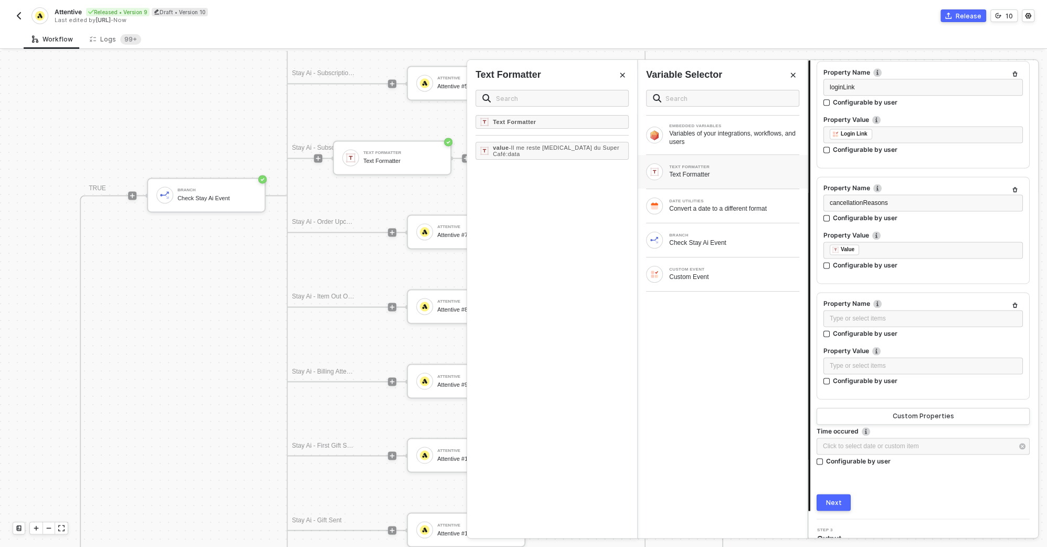
click at [950, 494] on div "Next" at bounding box center [923, 502] width 213 height 17
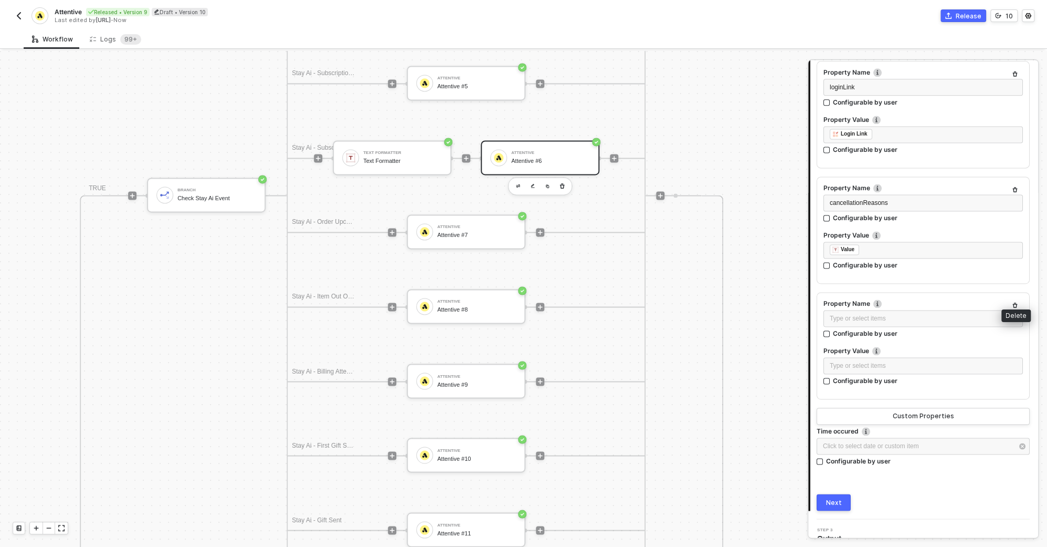
click at [1013, 302] on icon "button" at bounding box center [1015, 305] width 6 height 6
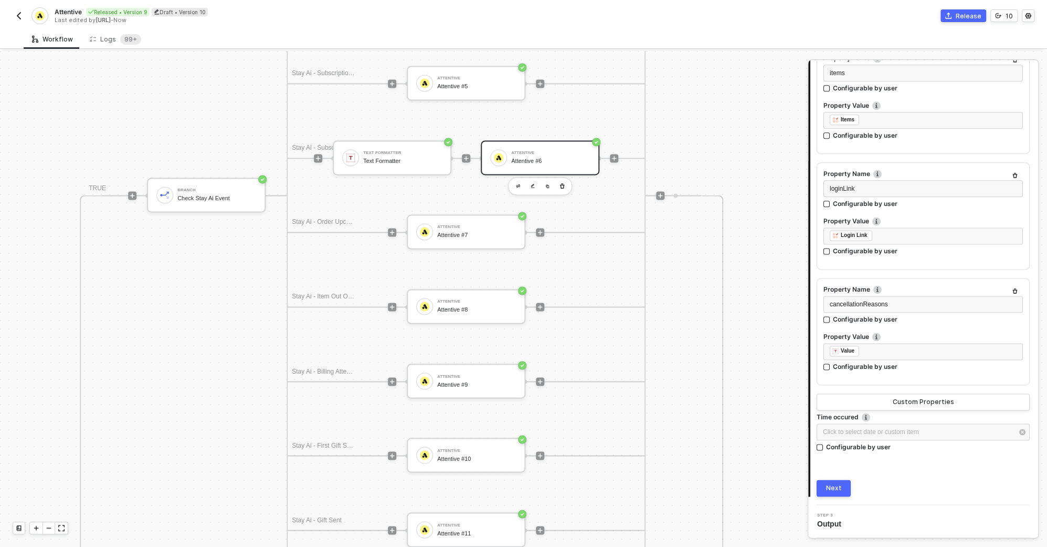
scroll to position [4153, 0]
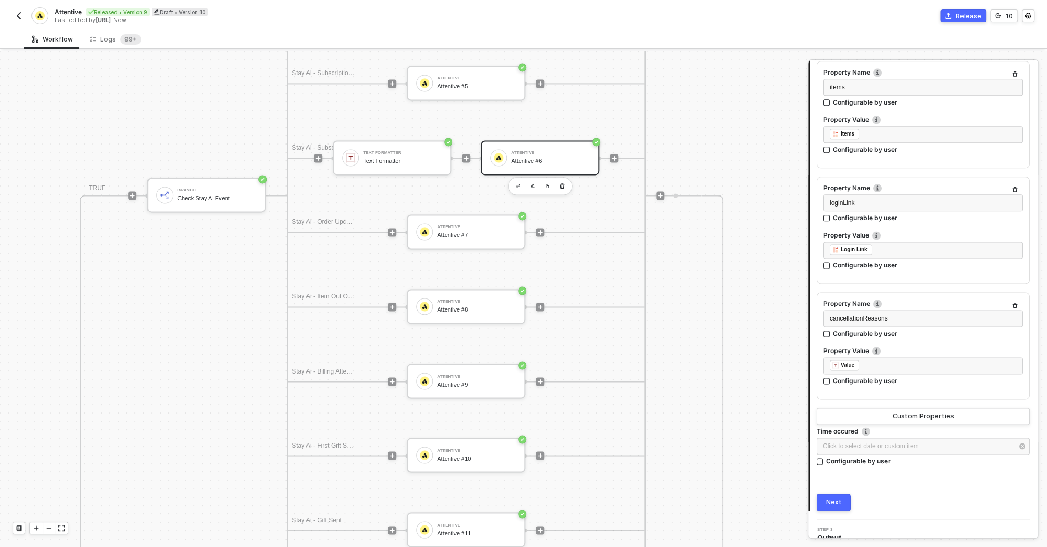
click at [837, 498] on div "Next" at bounding box center [834, 502] width 16 height 8
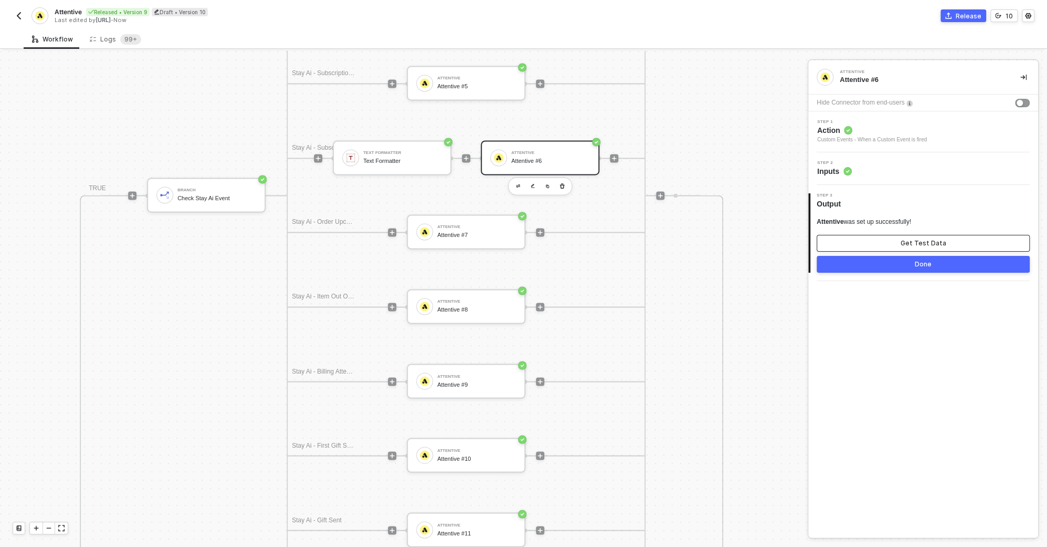
click at [893, 243] on button "Get Test Data" at bounding box center [923, 243] width 213 height 17
click at [869, 242] on button "Show Sample Output Data" at bounding box center [923, 243] width 213 height 17
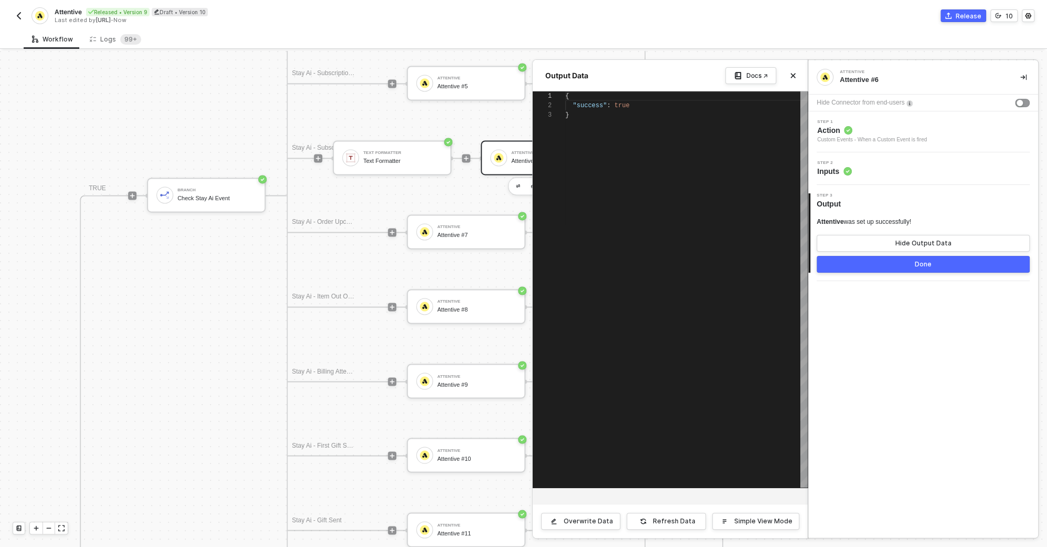
scroll to position [19, 0]
click at [796, 72] on icon "icon-close" at bounding box center [793, 75] width 6 height 6
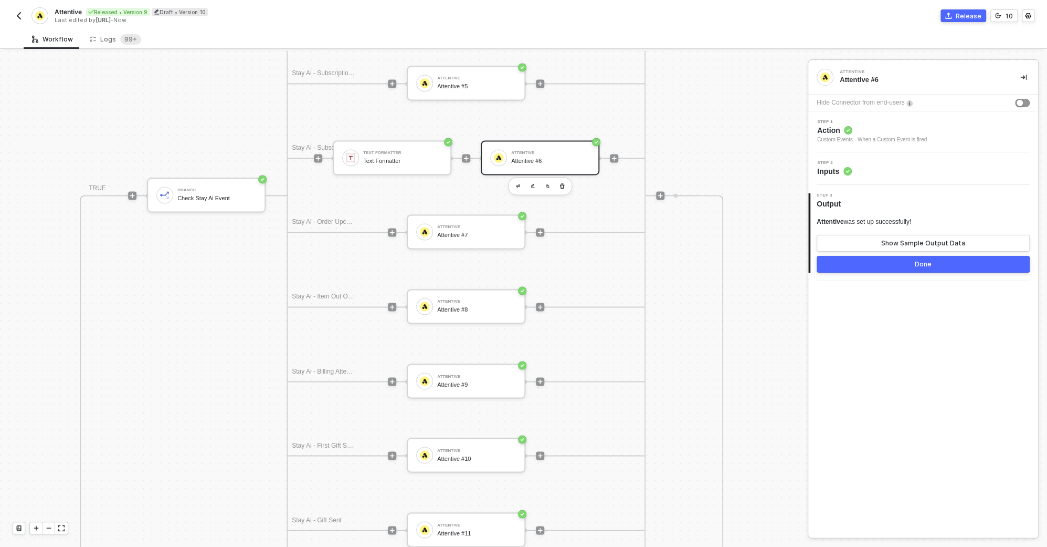
click at [867, 266] on button "Done" at bounding box center [923, 264] width 213 height 17
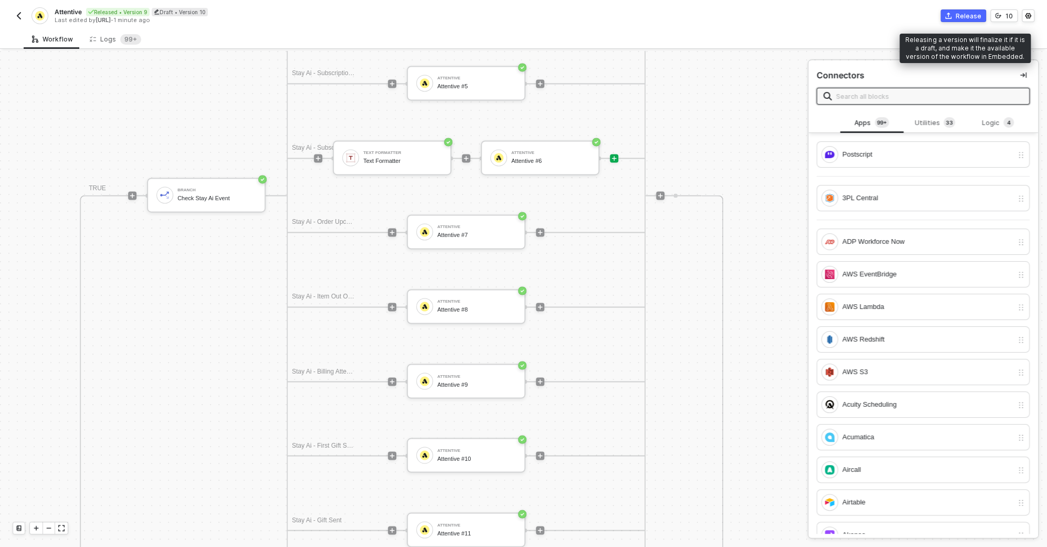
click at [978, 13] on div "Release" at bounding box center [969, 16] width 26 height 9
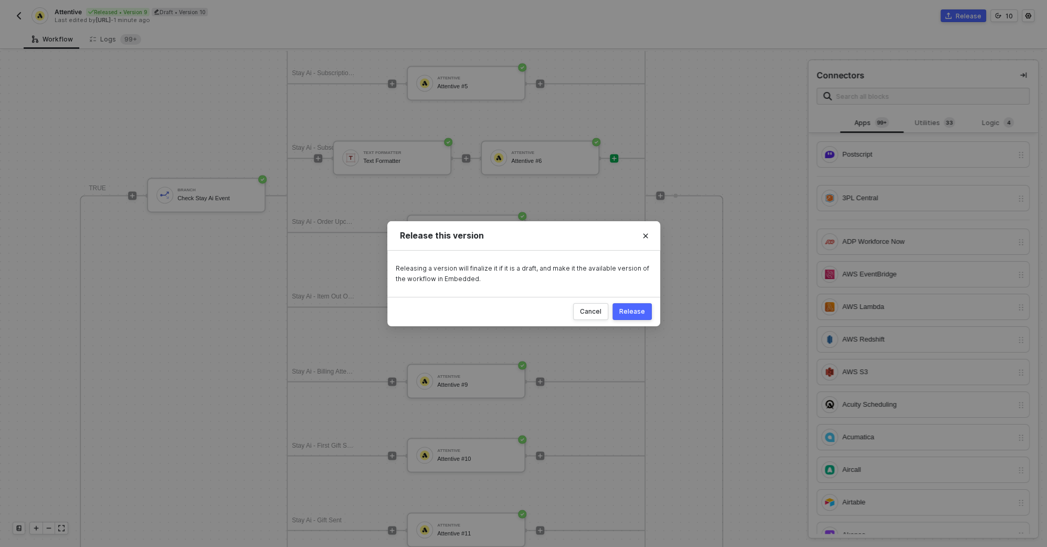
click at [631, 314] on div "Release" at bounding box center [633, 311] width 26 height 8
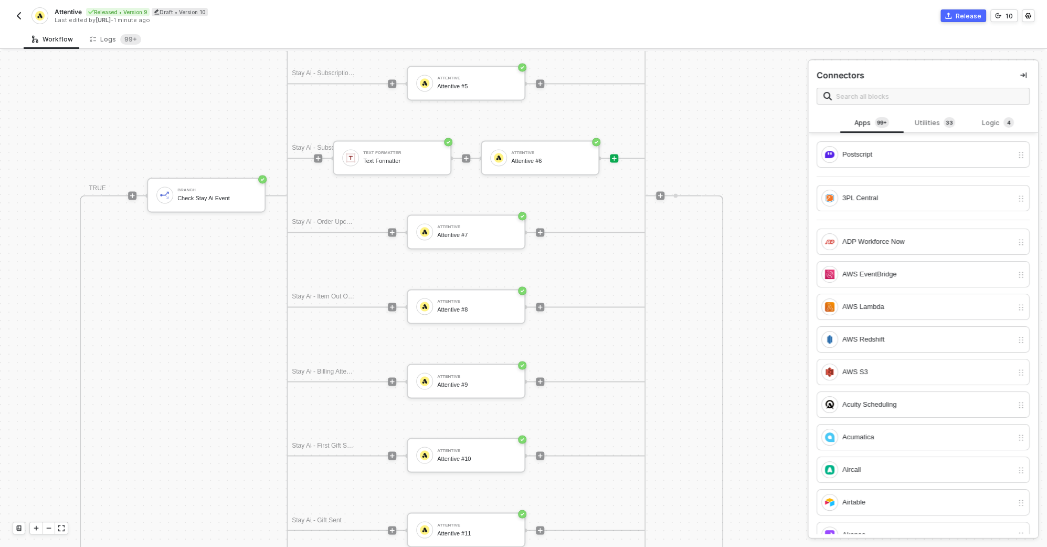
scroll to position [1295, 167]
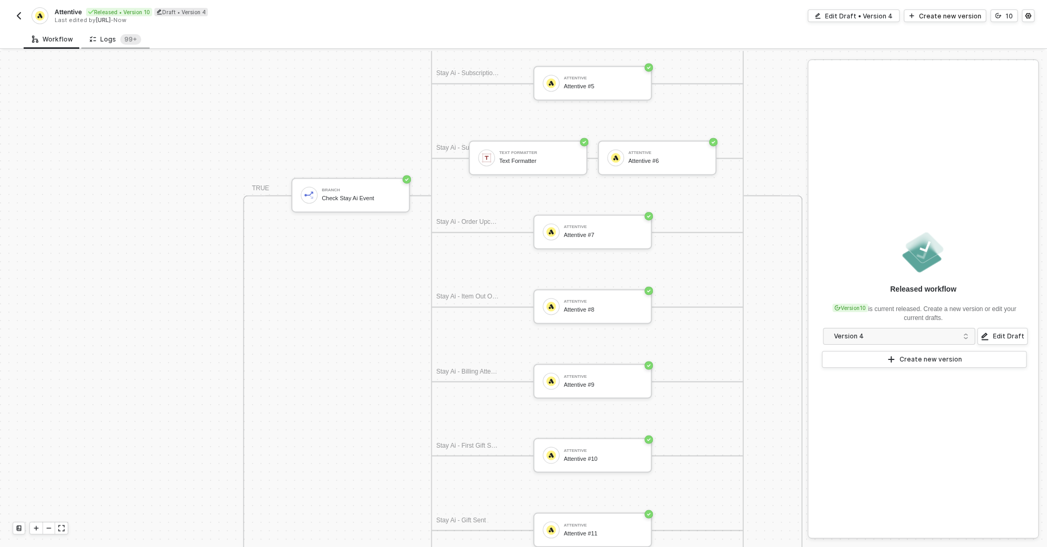
click at [108, 46] on div "Logs 99+" at bounding box center [115, 38] width 68 height 19
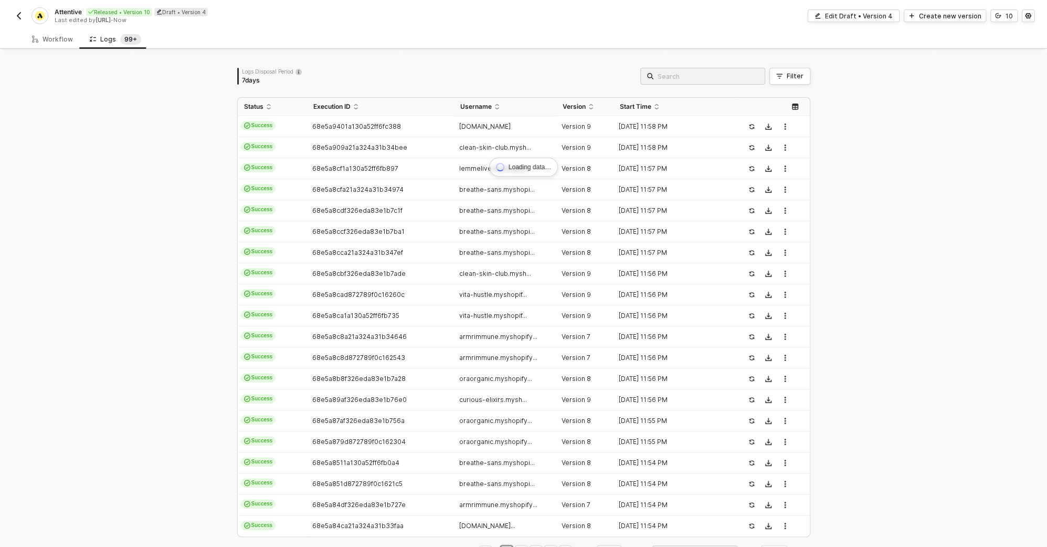
click at [17, 15] on img "button" at bounding box center [19, 16] width 8 height 8
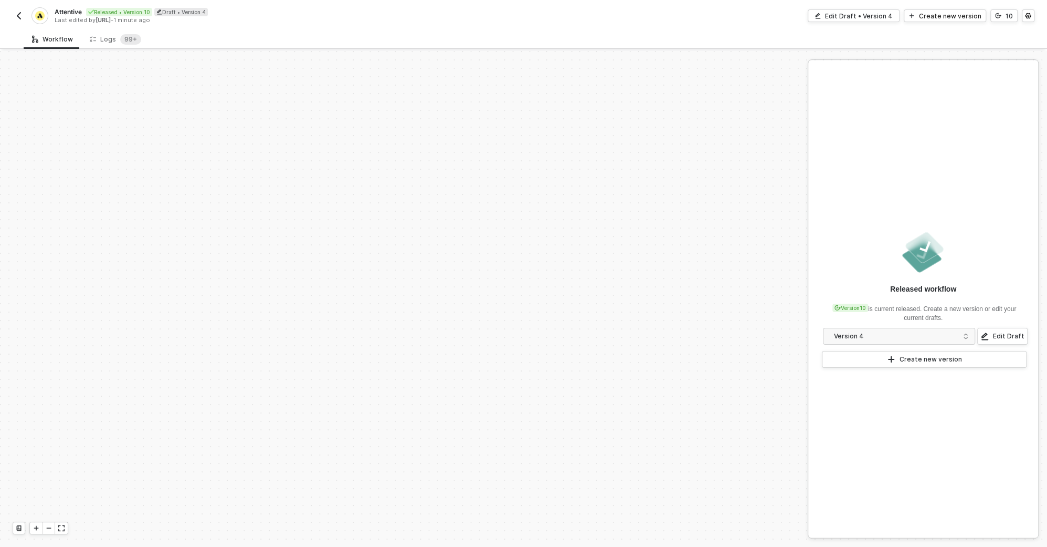
scroll to position [1848, 0]
click at [114, 41] on div "Logs 99+" at bounding box center [115, 39] width 51 height 11
click at [112, 38] on div "Logs 99+" at bounding box center [115, 39] width 51 height 11
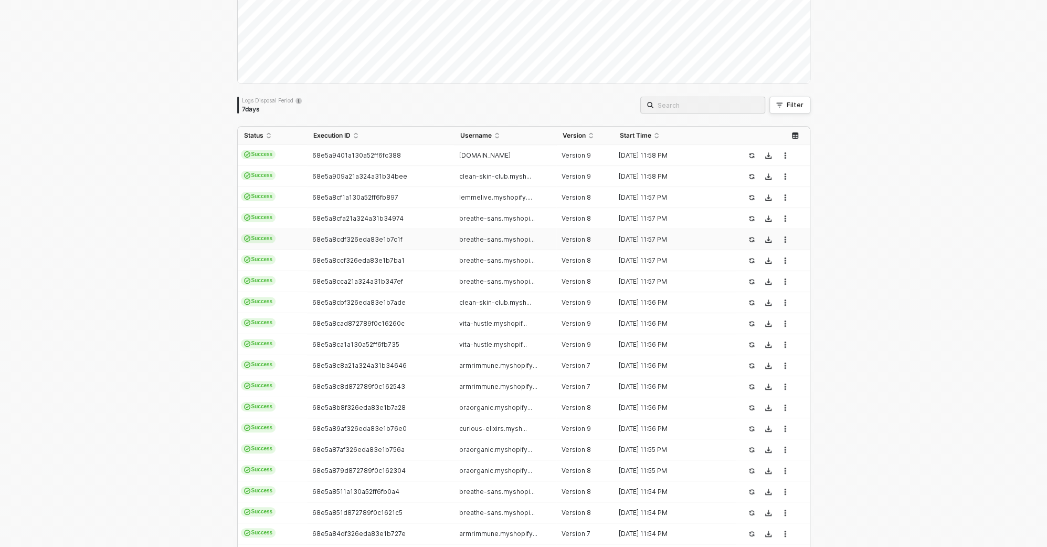
scroll to position [133, 0]
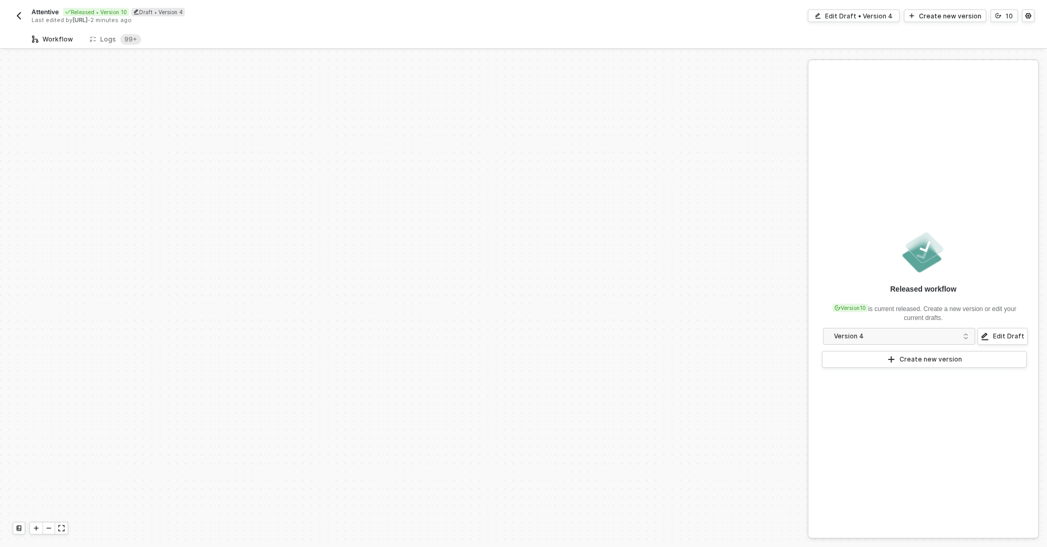
scroll to position [1848, 0]
click at [104, 35] on div "Logs 99+" at bounding box center [115, 39] width 51 height 11
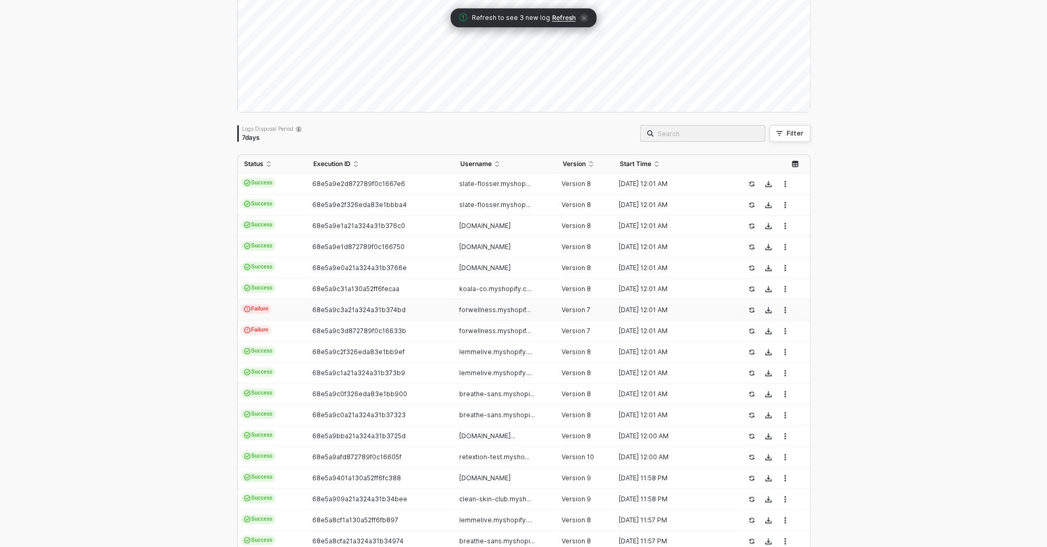
scroll to position [107, 0]
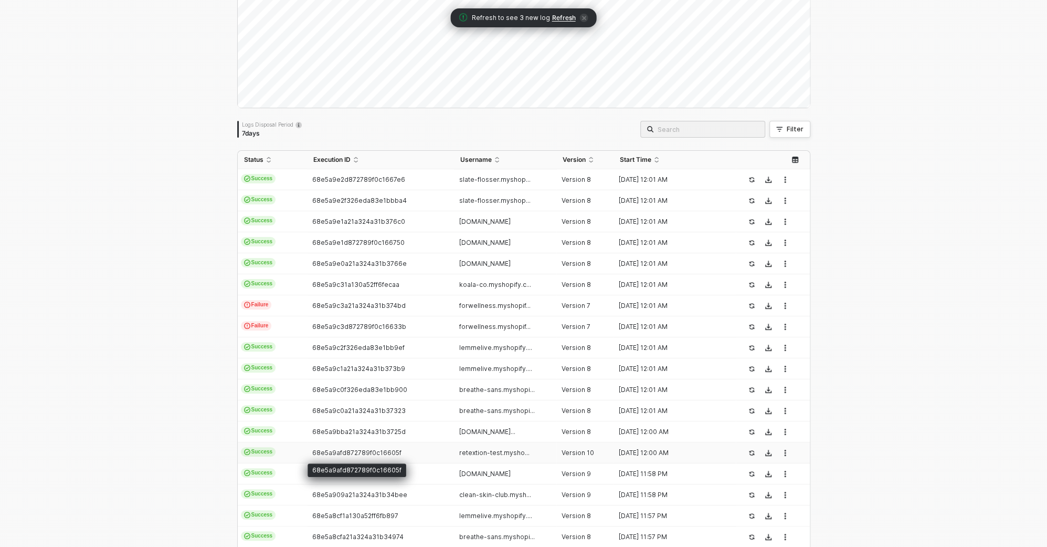
click at [354, 452] on span "68e5a9afd872789f0c16605f" at bounding box center [356, 452] width 89 height 8
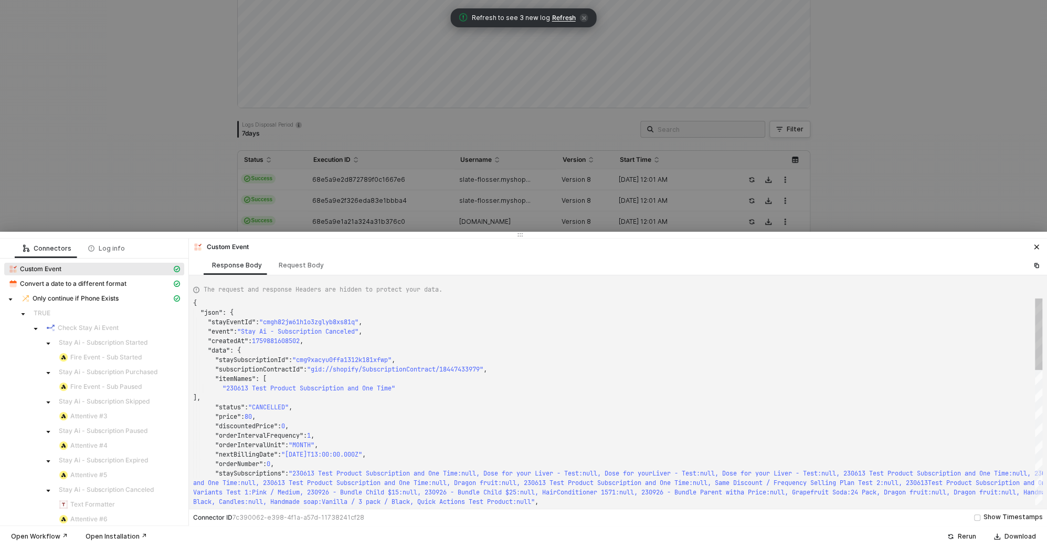
scroll to position [95, 0]
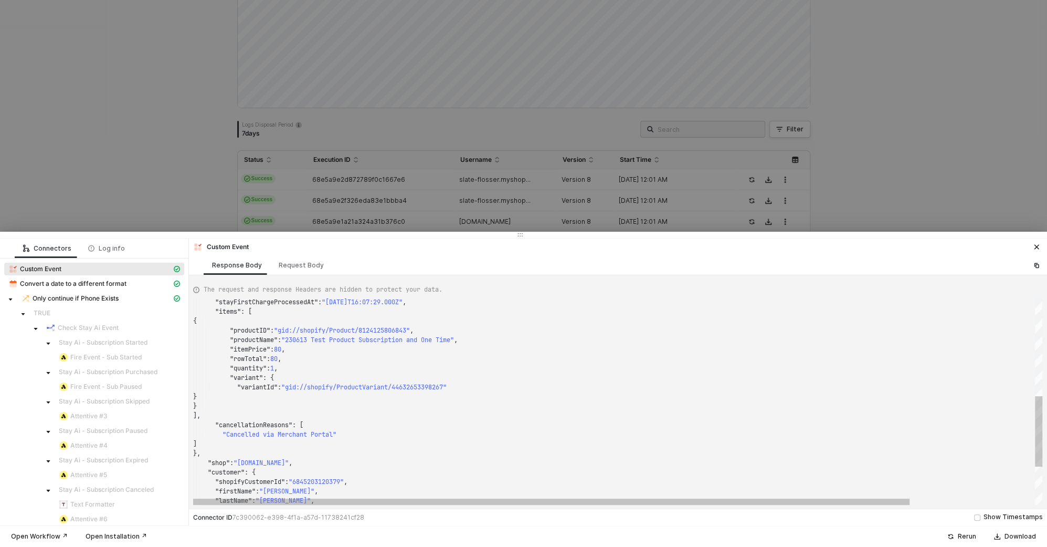
type textarea "} } ], "cancellationReasons": [ "Cancelled via Merchant Portal" ] }, "shop": "[…"
drag, startPoint x: 246, startPoint y: 446, endPoint x: 198, endPoint y: 419, distance: 54.8
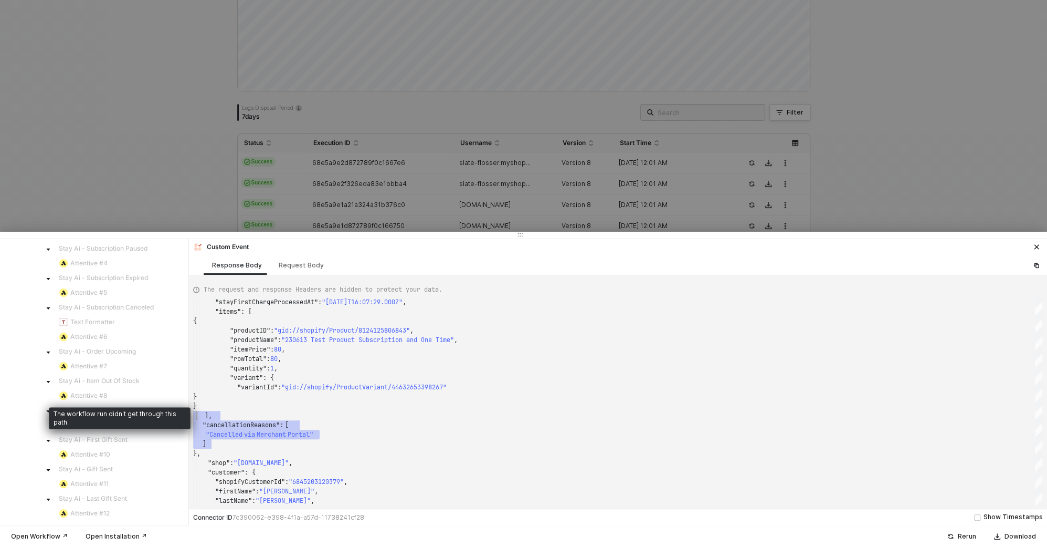
scroll to position [135, 0]
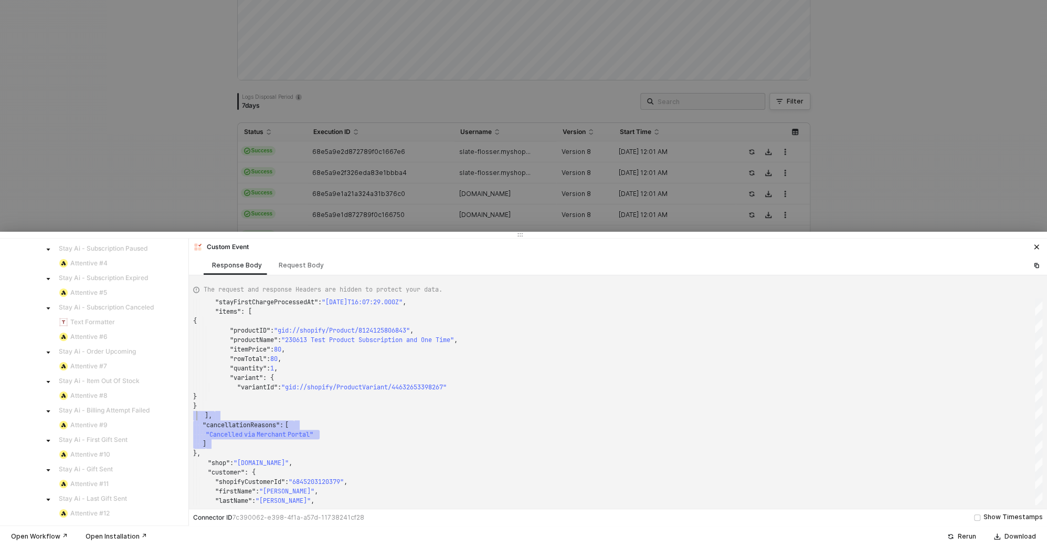
click at [190, 175] on div at bounding box center [523, 273] width 1047 height 547
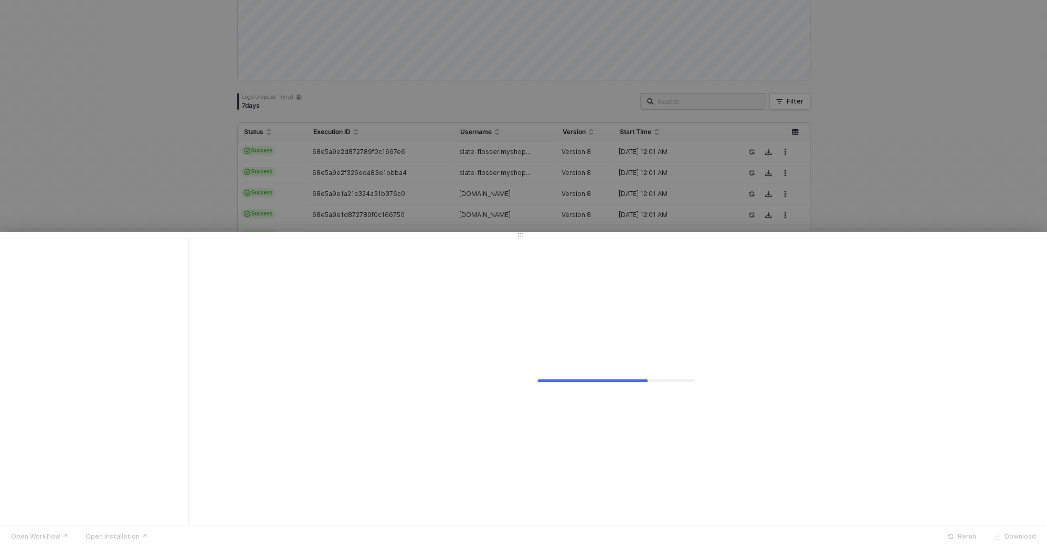
scroll to position [0, 0]
